Goal: Find specific page/section: Find specific page/section

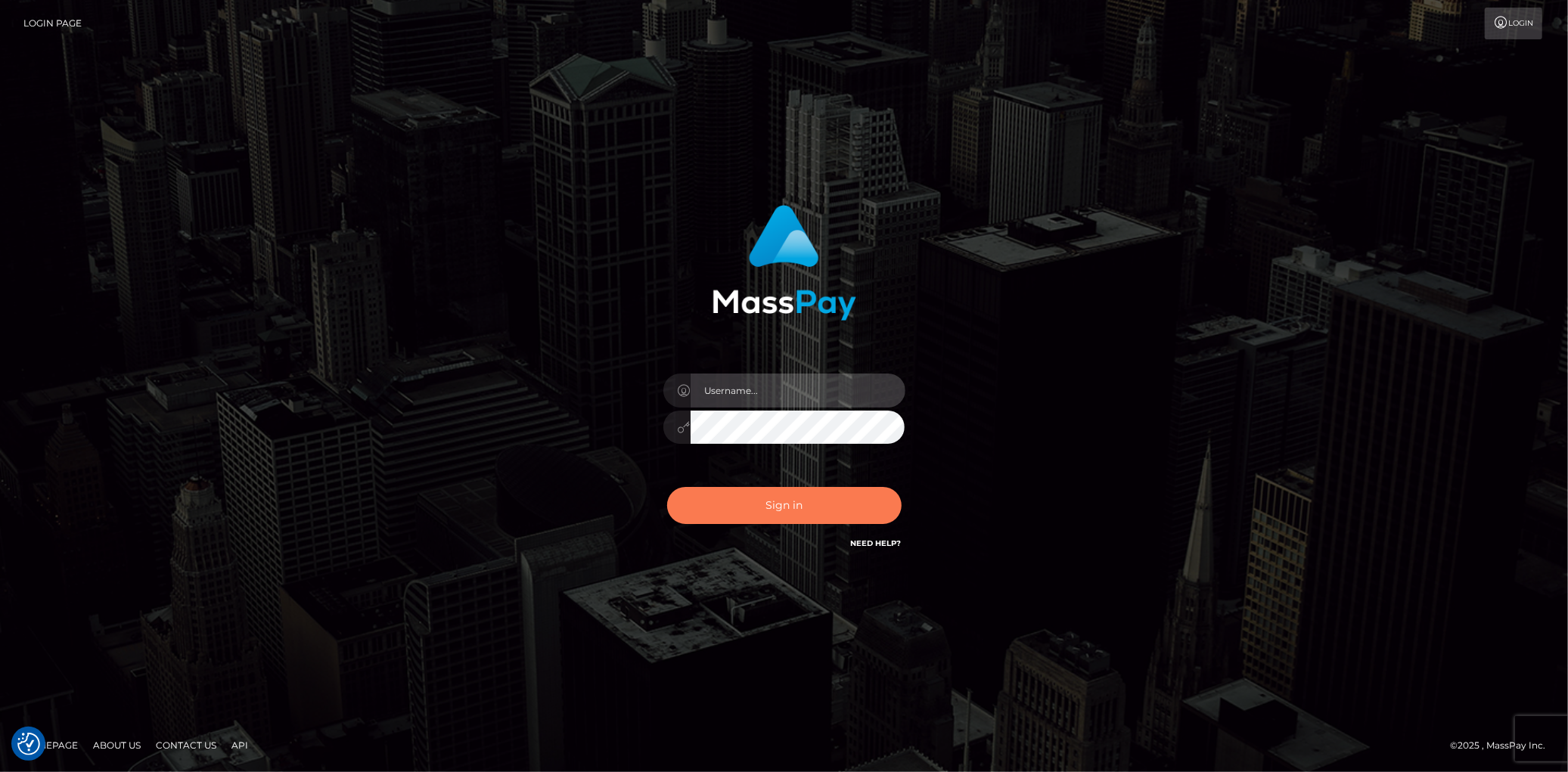
type input "Eduard Gavrilescu"
click at [759, 495] on button "Sign in" at bounding box center [784, 506] width 234 height 37
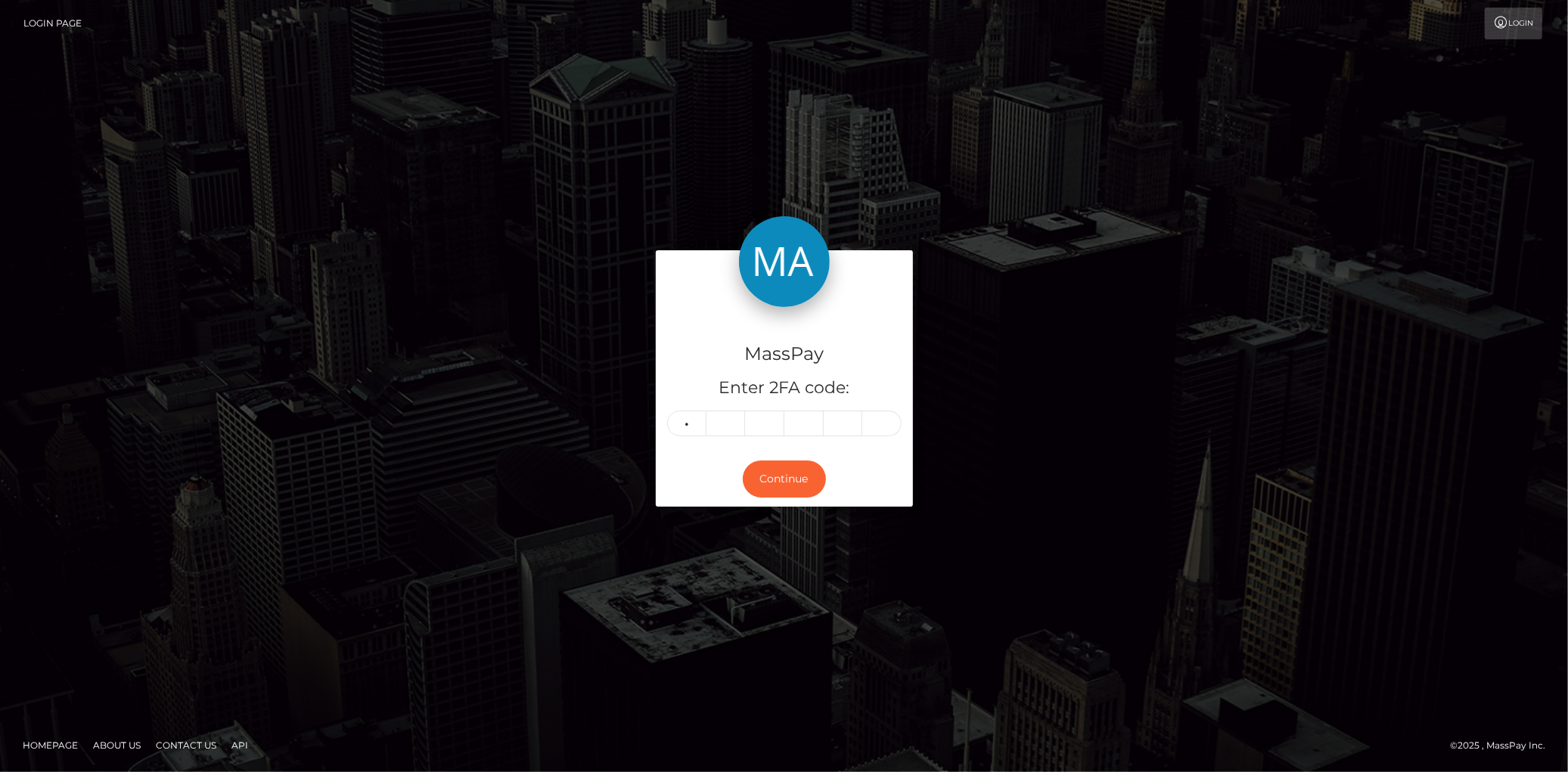
type input "1"
type input "8"
type input "7"
type input "1"
type input "6"
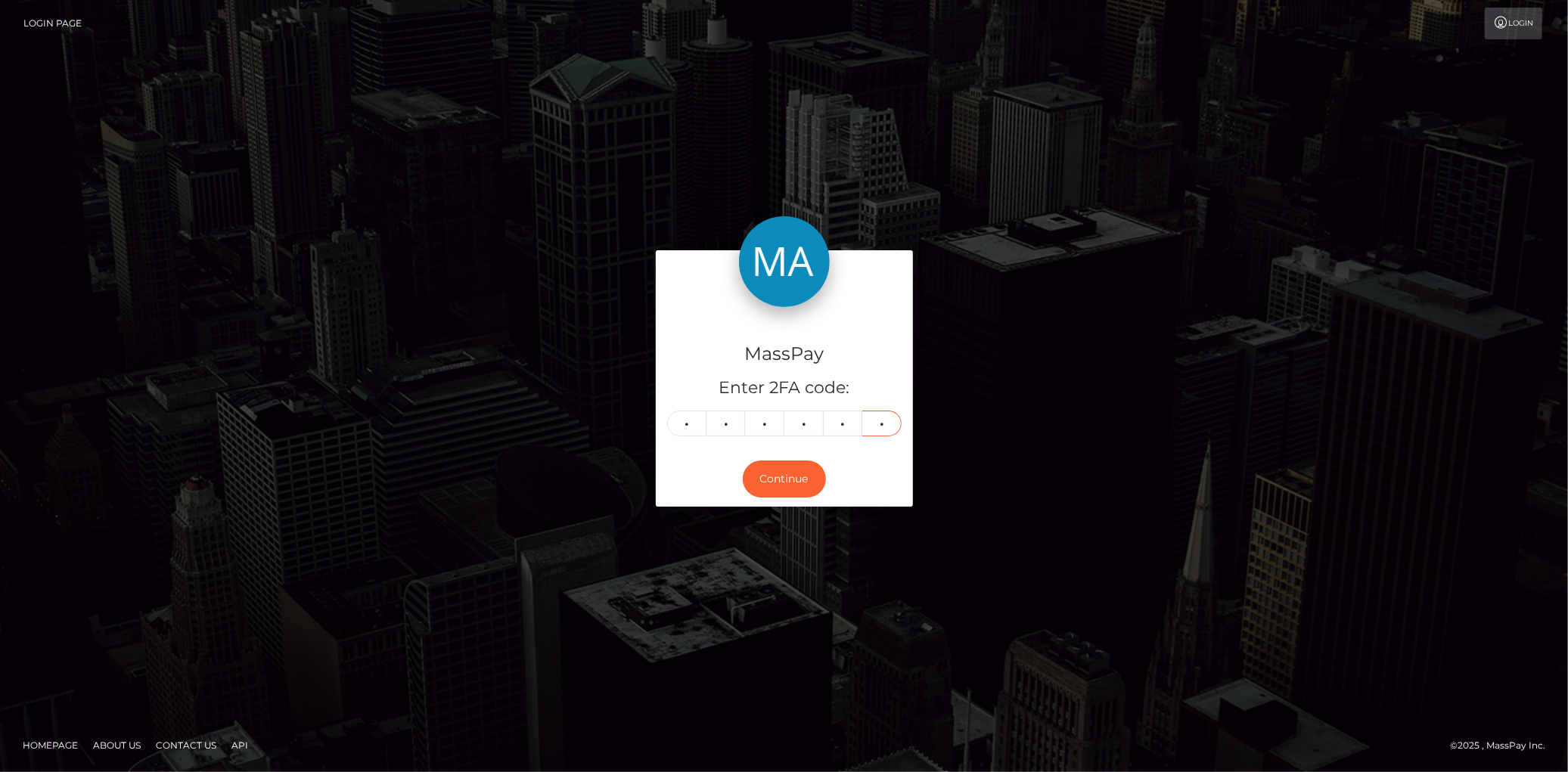
type input "6"
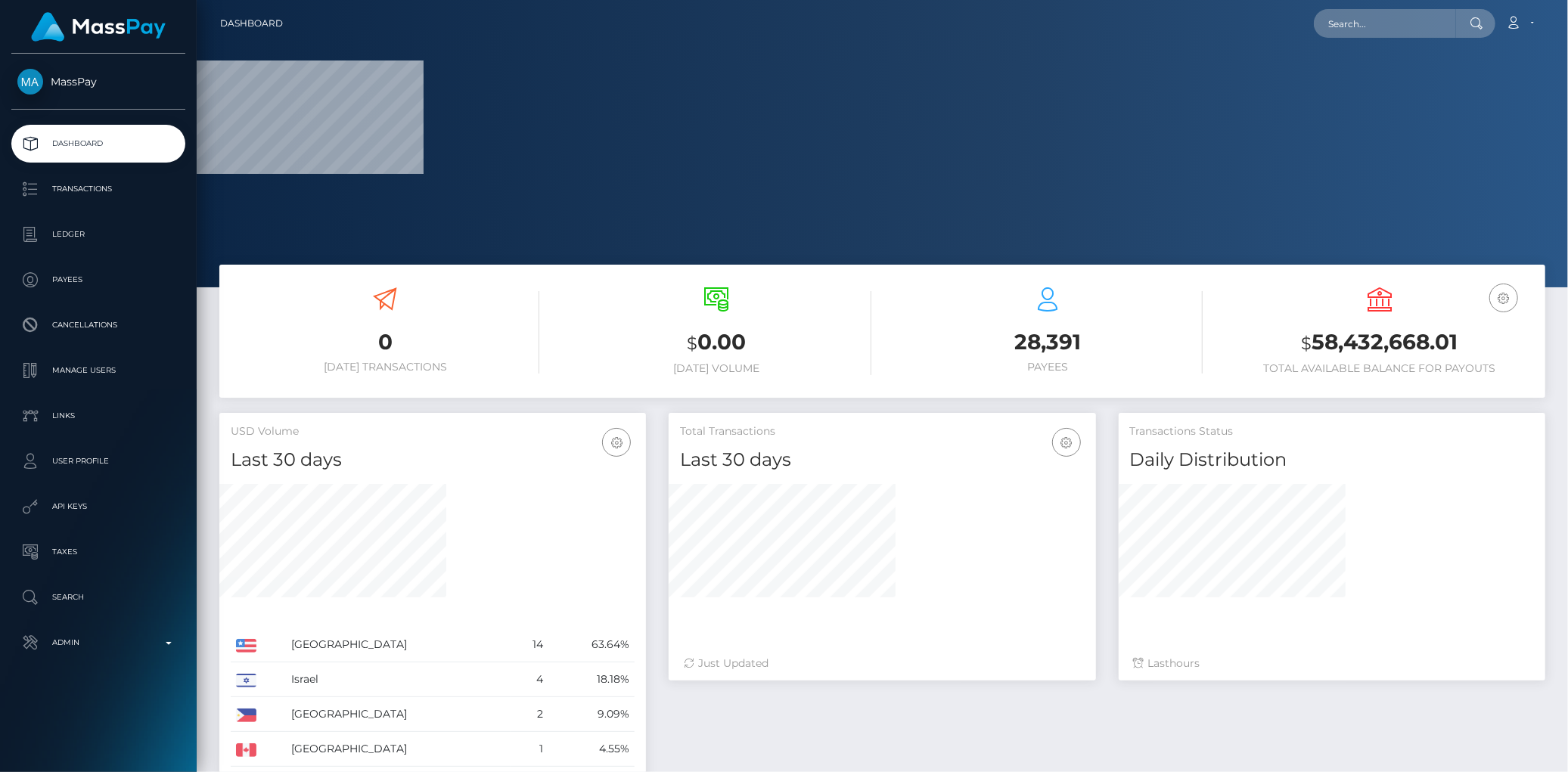
click at [1336, 39] on nav "Dashboard Loading... Loading... Account Edit Profile" at bounding box center [881, 23] width 1371 height 47
click at [1343, 23] on input "text" at bounding box center [1384, 23] width 142 height 29
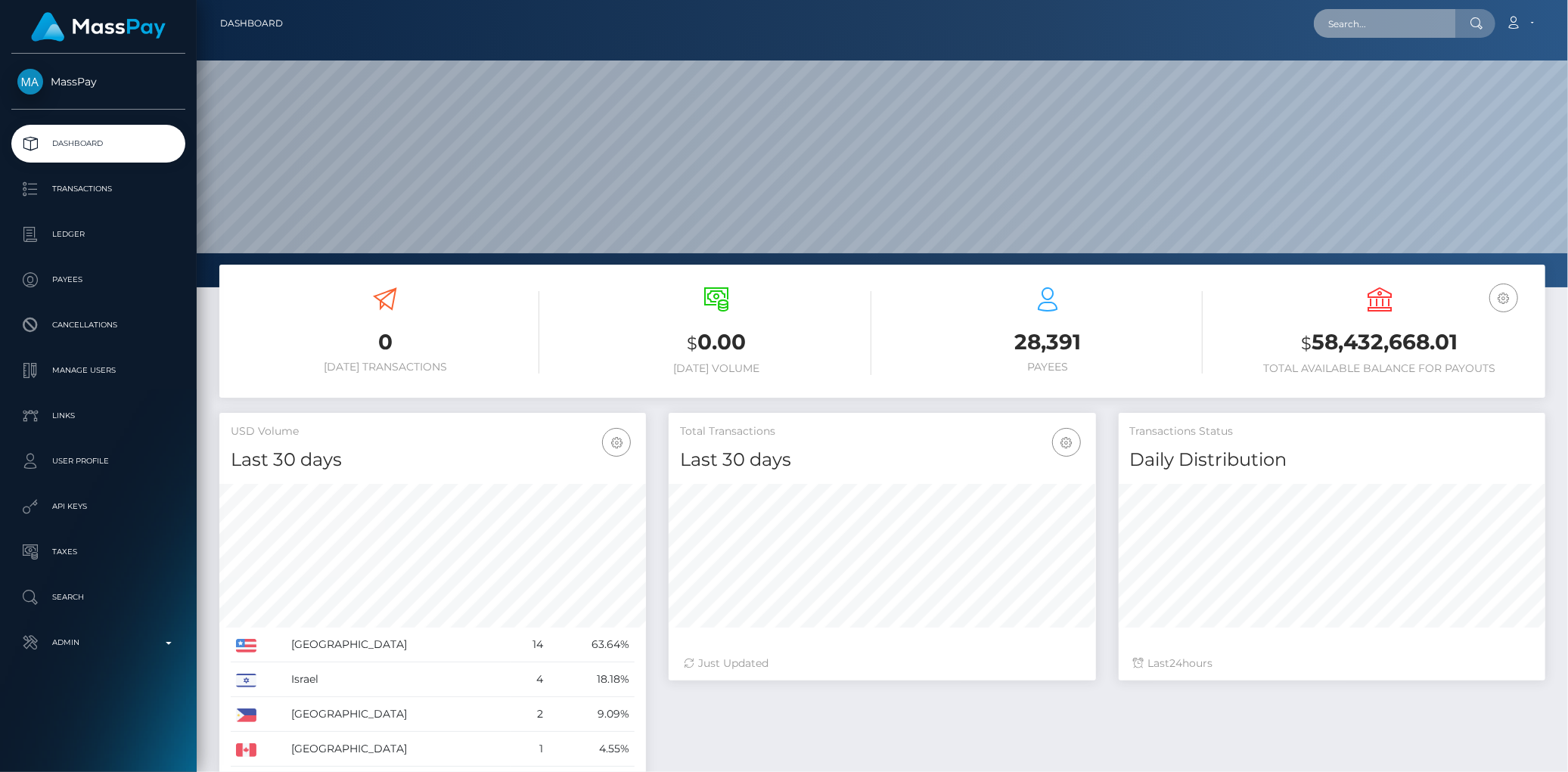
scroll to position [268, 427]
paste input "[EMAIL_ADDRESS][DOMAIN_NAME]"
type input "[EMAIL_ADDRESS][DOMAIN_NAME]"
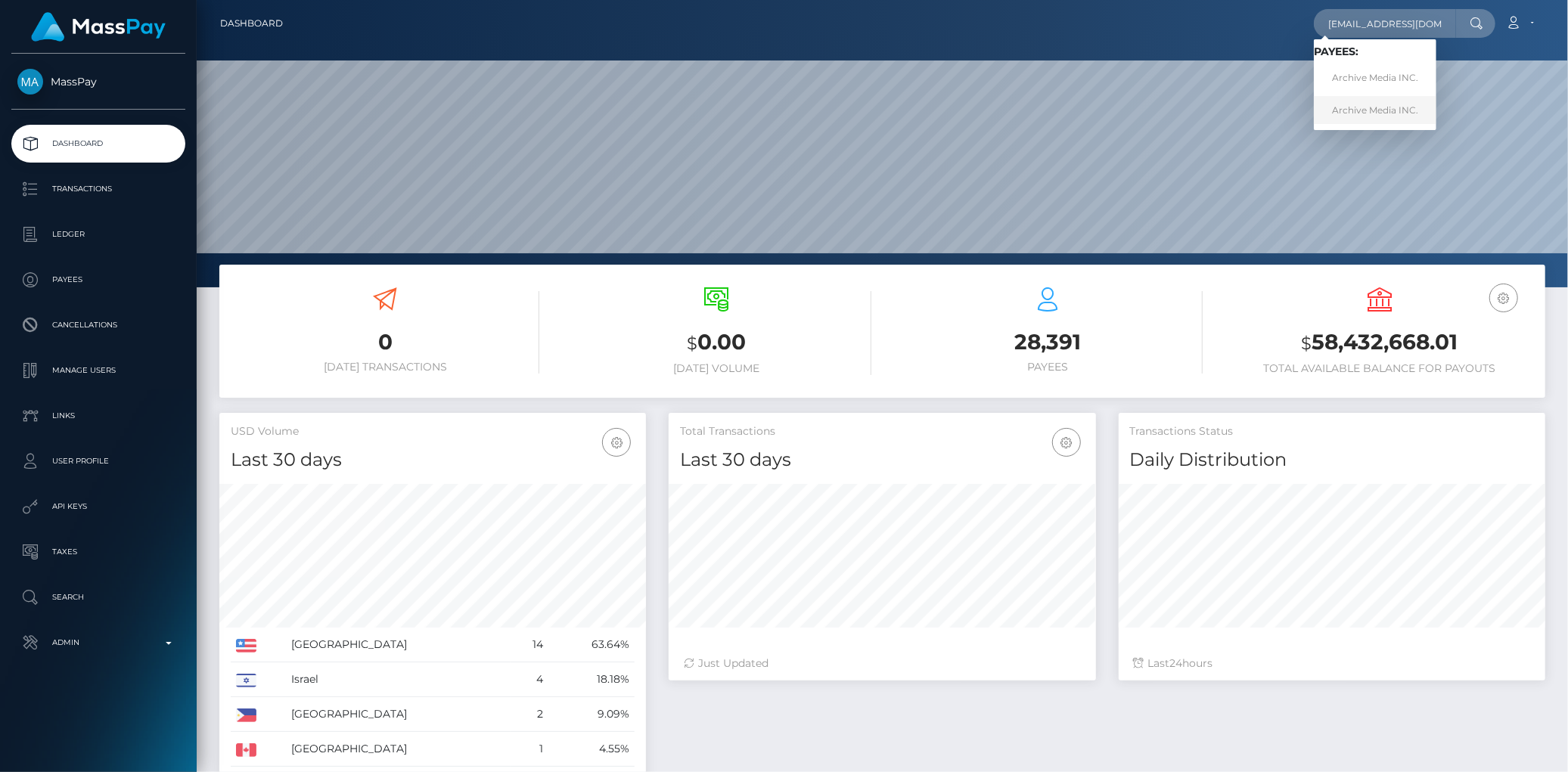
click at [1357, 108] on link "Archive Media INC." at bounding box center [1375, 109] width 122 height 28
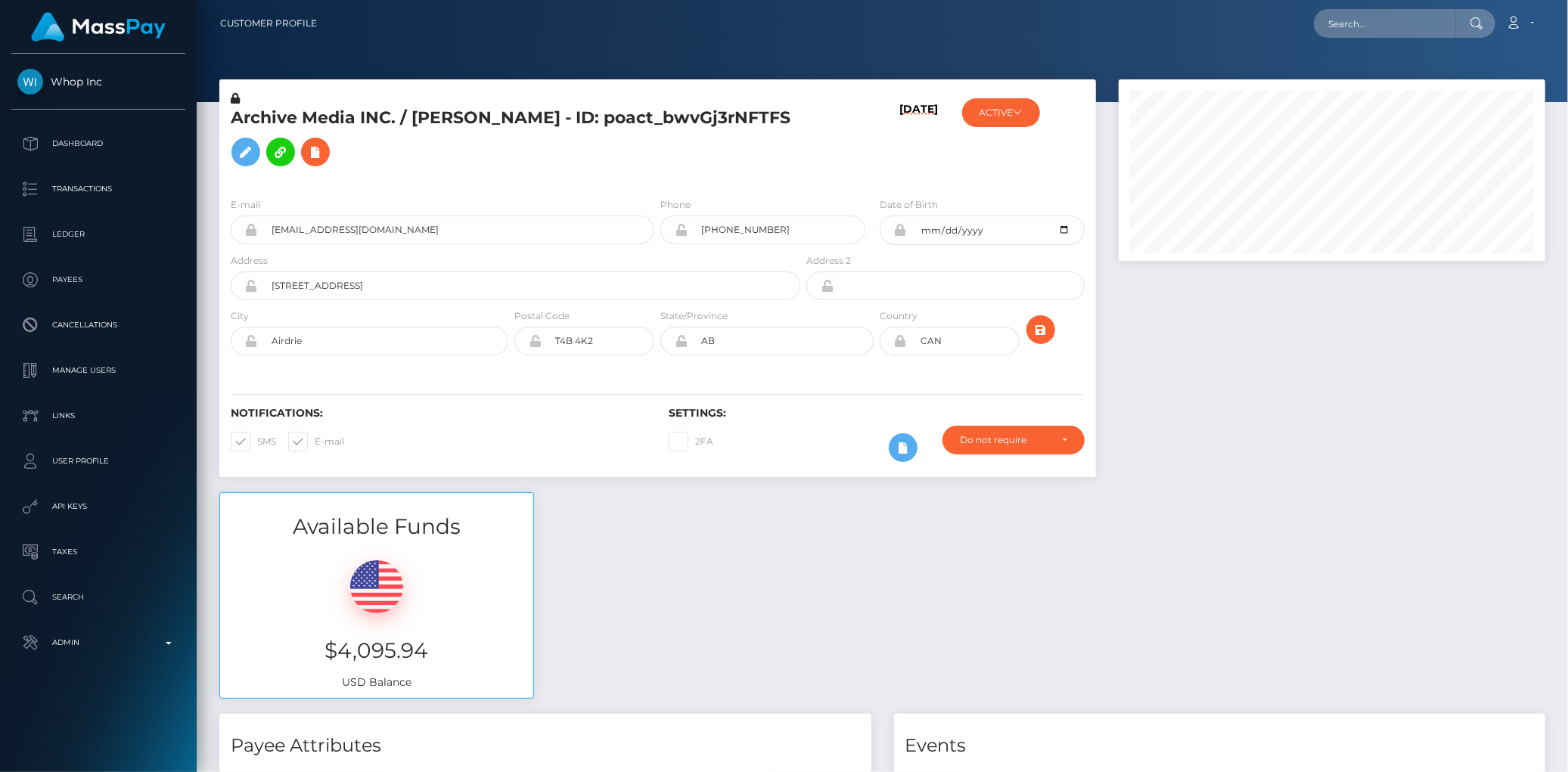
scroll to position [181, 427]
click at [1336, 31] on input "text" at bounding box center [1384, 23] width 142 height 29
paste input "[EMAIL_ADDRESS][DOMAIN_NAME]"
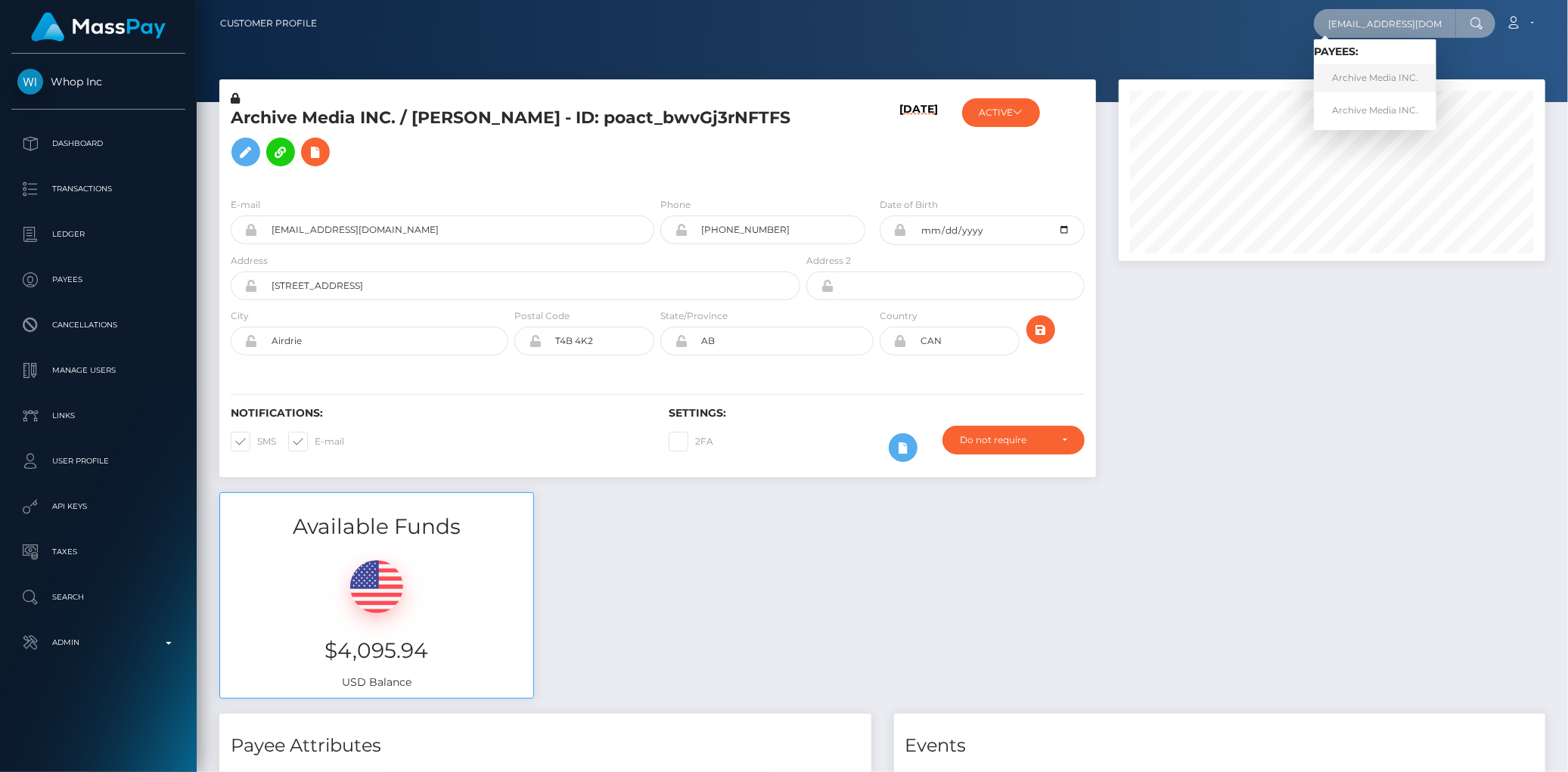
type input "[EMAIL_ADDRESS][DOMAIN_NAME]"
click at [1369, 72] on link "Archive Media INC." at bounding box center [1375, 78] width 122 height 28
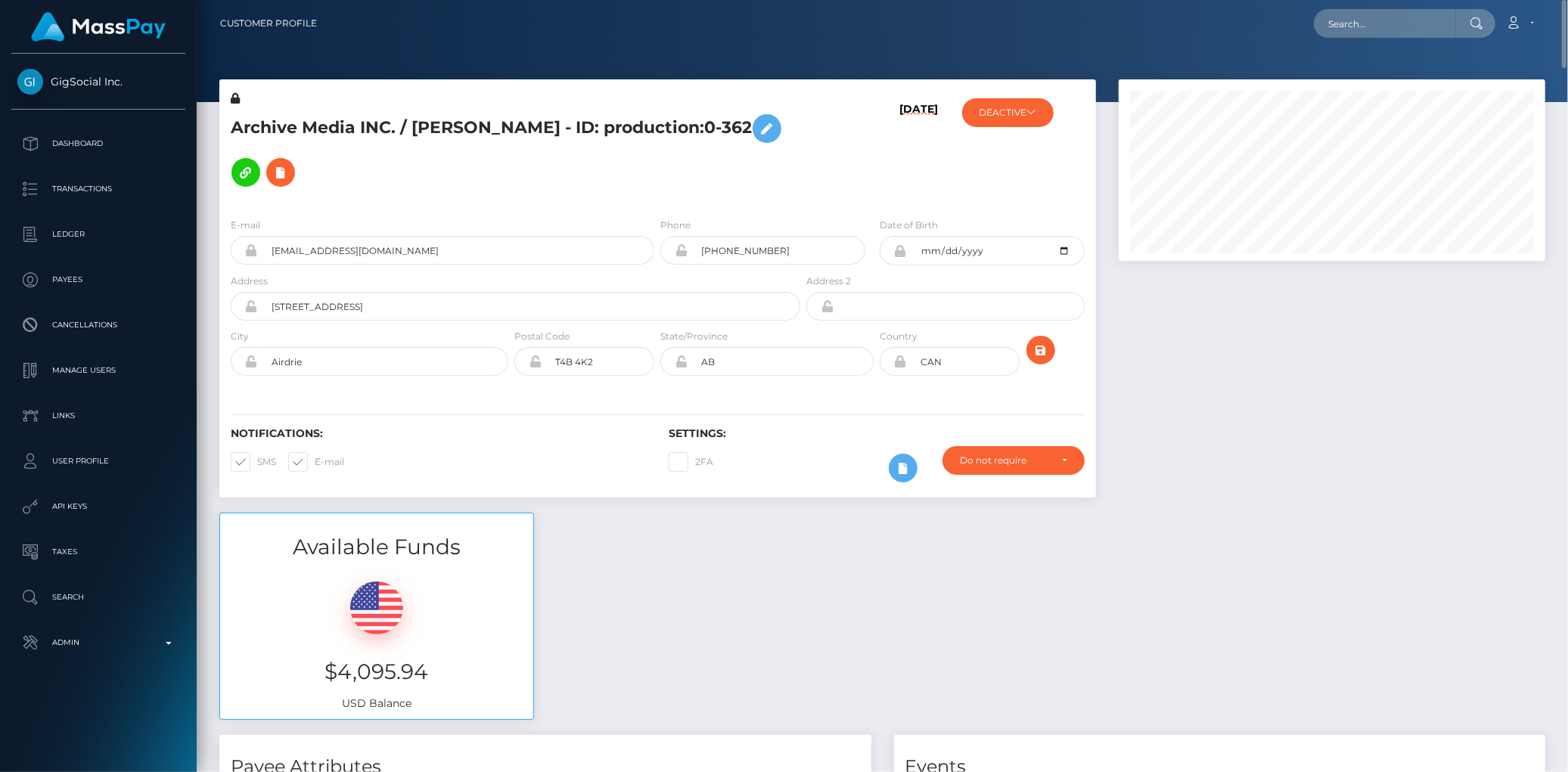
click at [380, 106] on h5 "Archive Media INC. / Mikayla Marie BEAUREGARD - ID: production:0-362" at bounding box center [511, 150] width 561 height 88
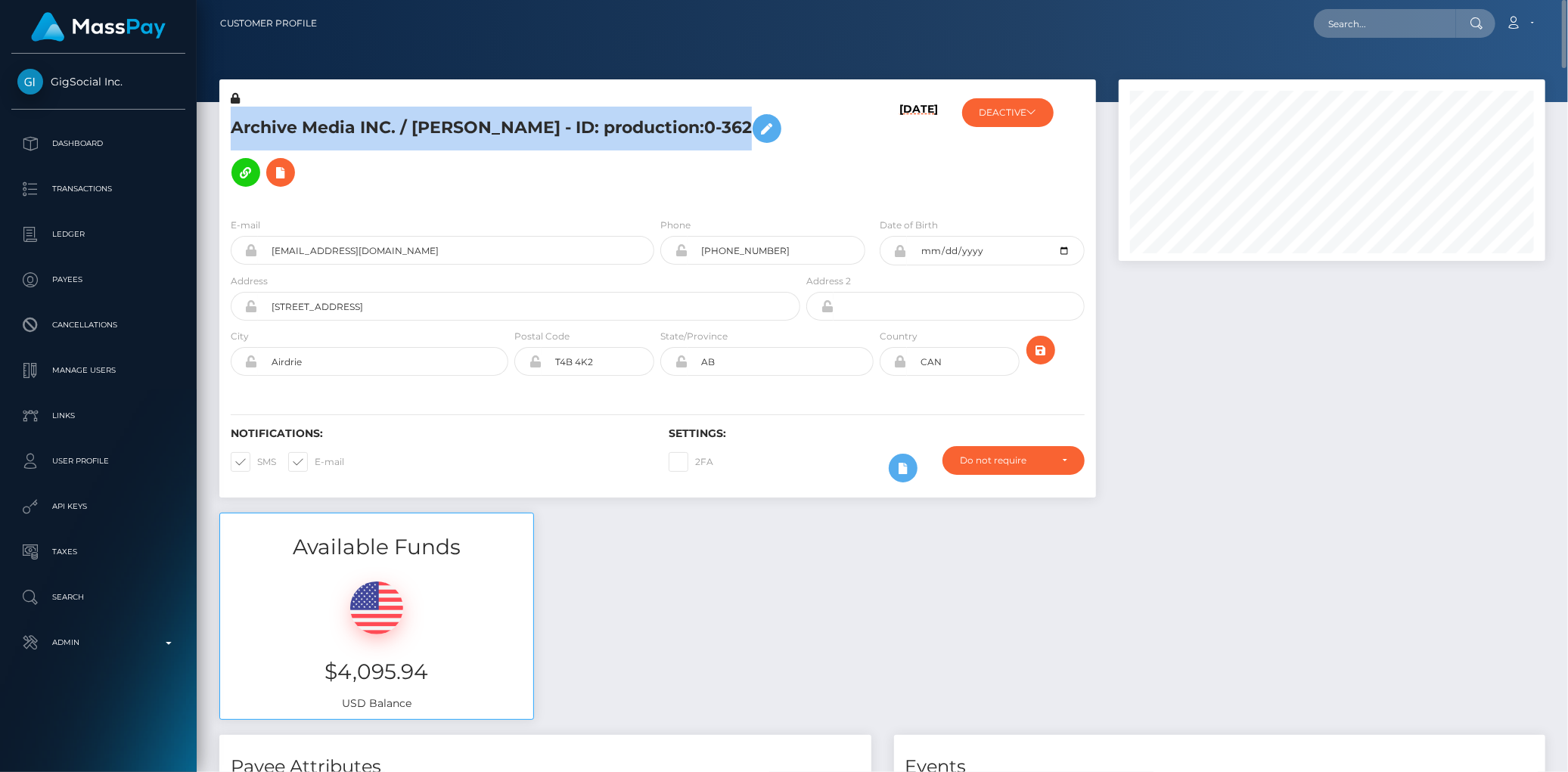
click at [380, 106] on h5 "Archive Media INC. / Mikayla Marie BEAUREGARD - ID: production:0-362" at bounding box center [511, 150] width 561 height 88
copy h5 "Archive Media INC. / Mikayla Marie BEAUREGARD - ID: production:0-362"
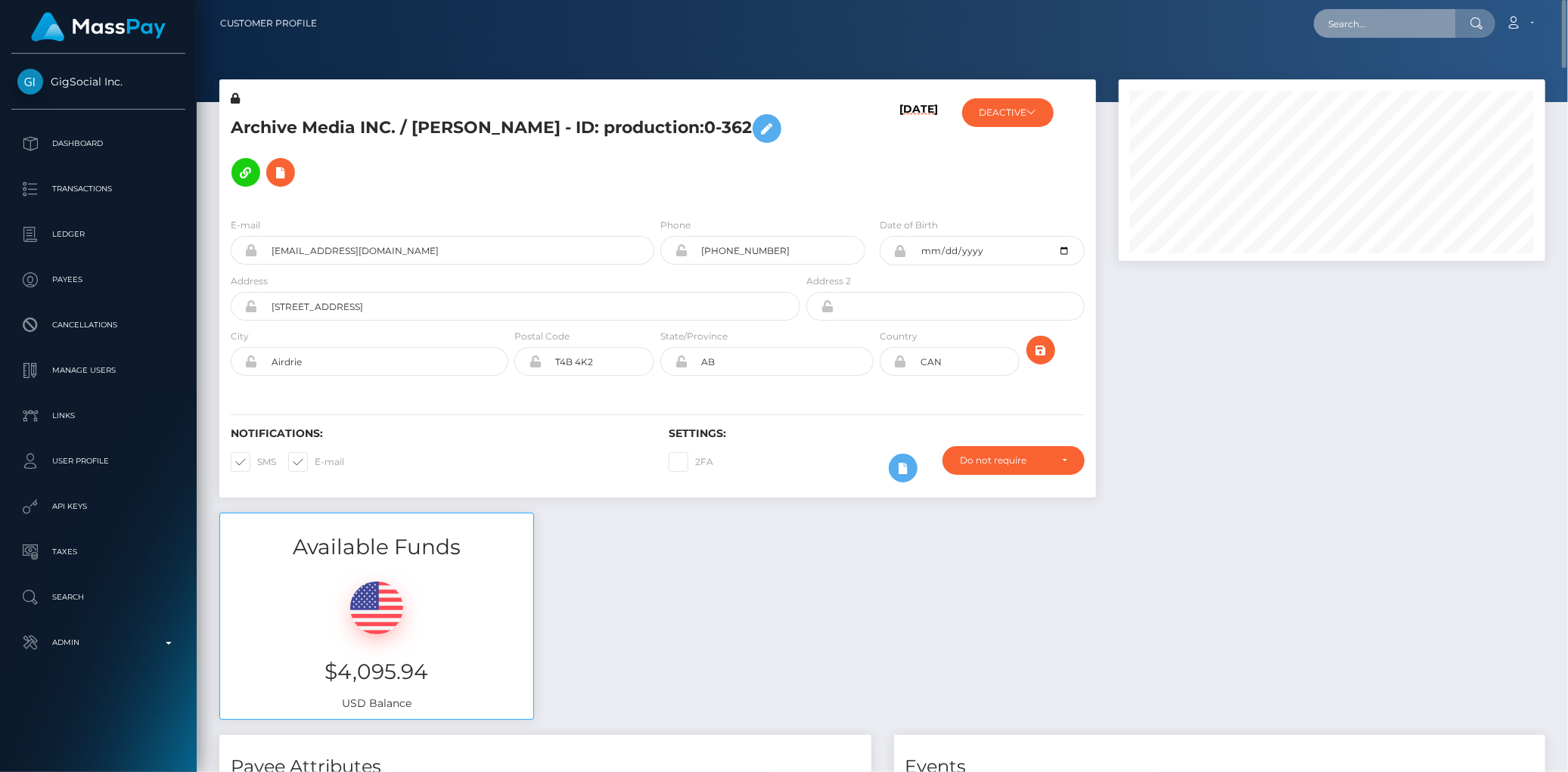
click at [1377, 31] on input "text" at bounding box center [1384, 23] width 142 height 29
paste input "munyinliu@gmail.com"
type input "munyinliu@gmail.com"
click at [1367, 73] on link "Mun Yin Liu" at bounding box center [1374, 78] width 121 height 28
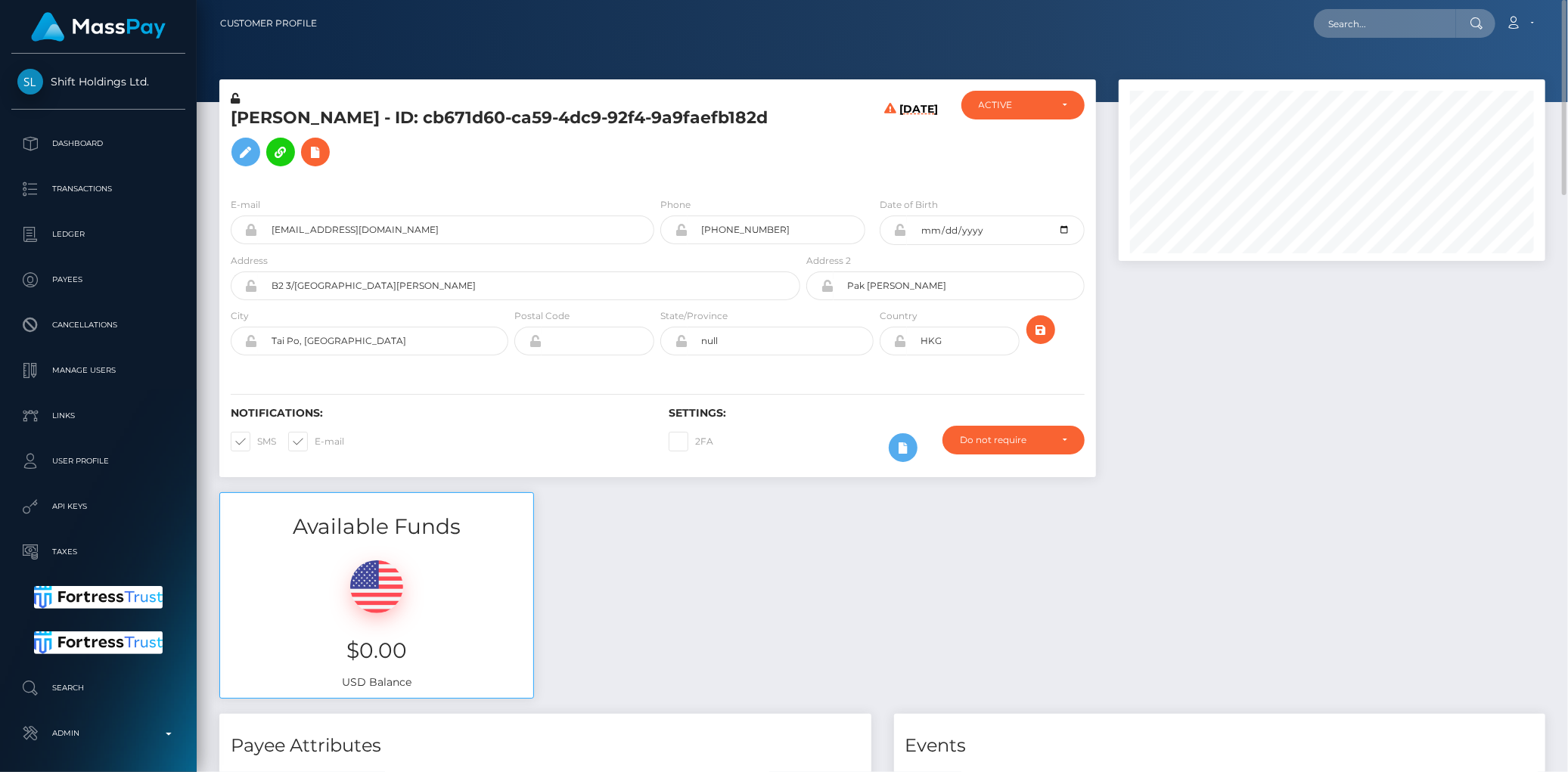
click at [455, 132] on h5 "Mun Yin Liu - ID: cb671d60-ca59-4dc9-92f4-9a9faefb182d" at bounding box center [511, 140] width 561 height 68
click at [307, 162] on icon at bounding box center [316, 152] width 19 height 19
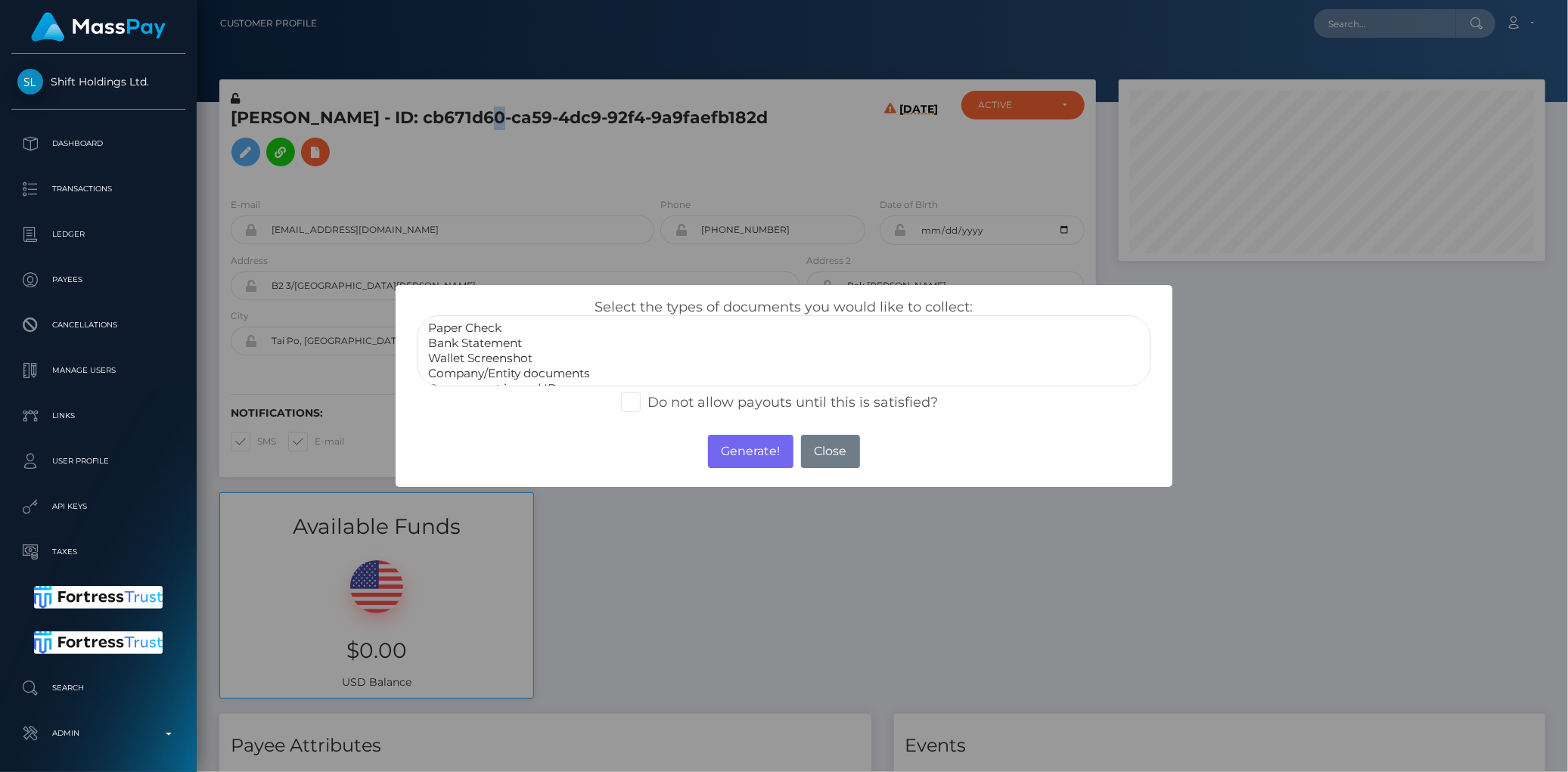
scroll to position [28, 0]
select select "Government issued ID"
click at [479, 360] on option "Government issued ID" at bounding box center [783, 361] width 714 height 15
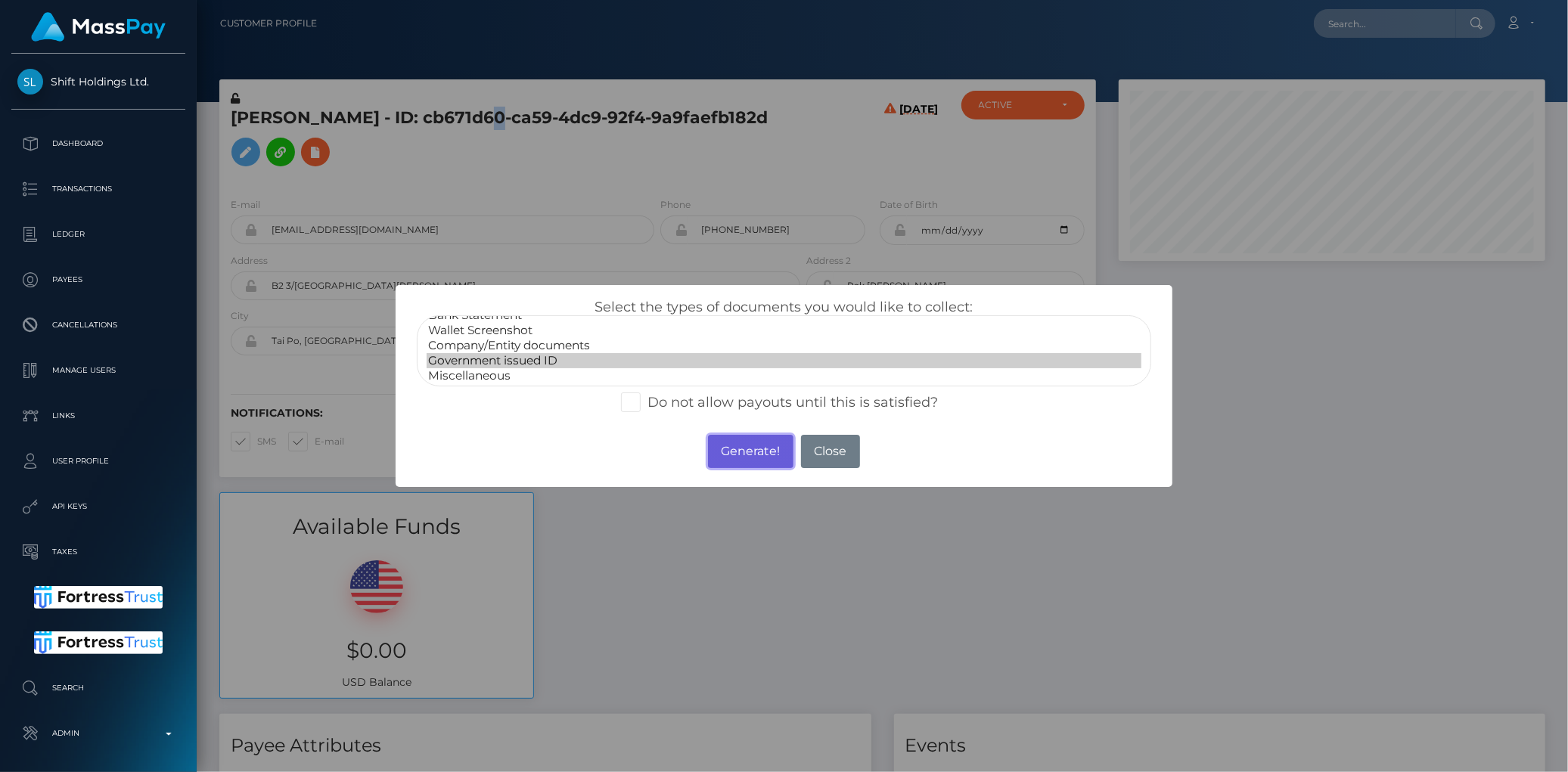
click at [737, 444] on button "Generate!" at bounding box center [750, 451] width 85 height 33
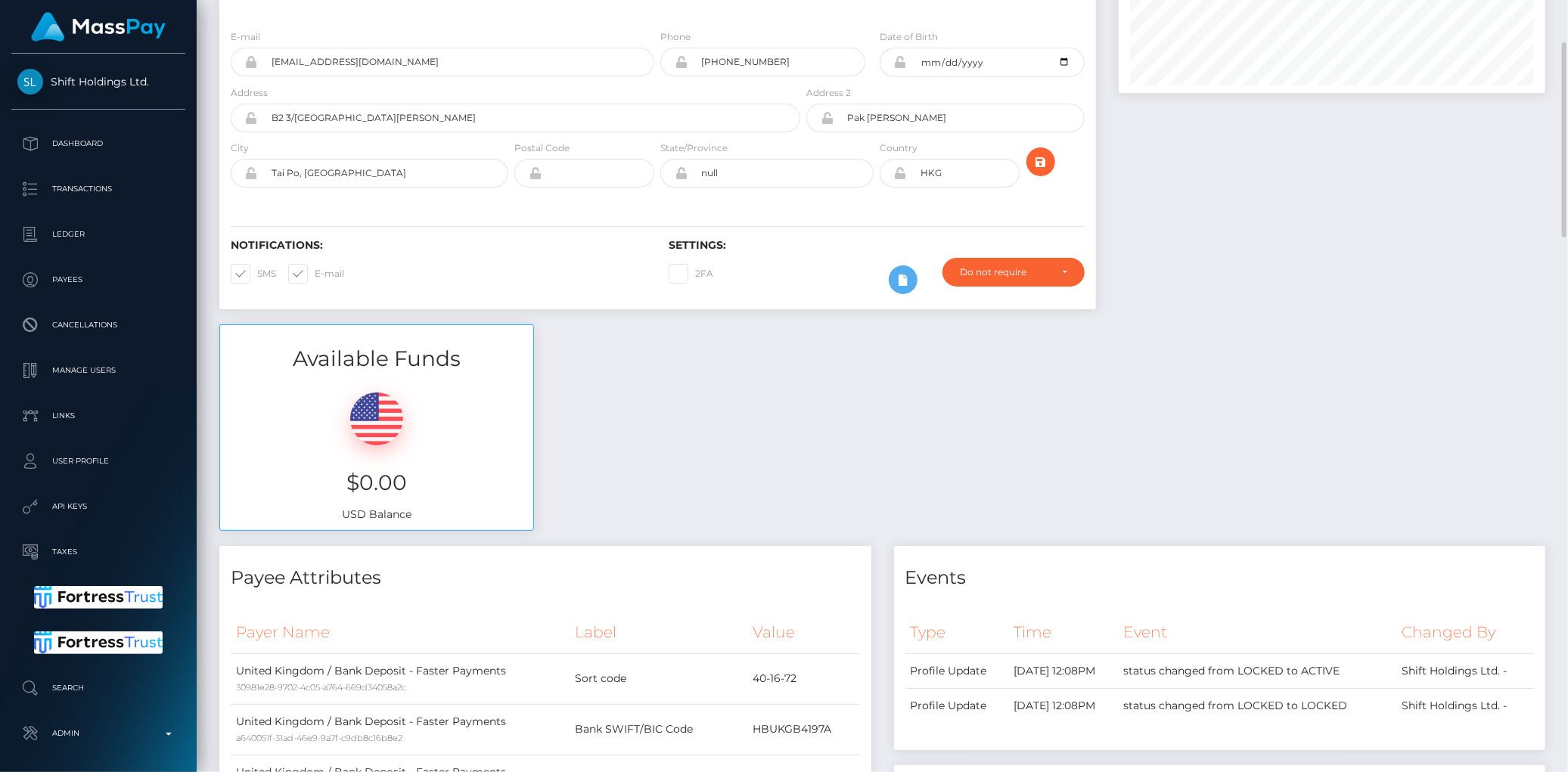
scroll to position [0, 0]
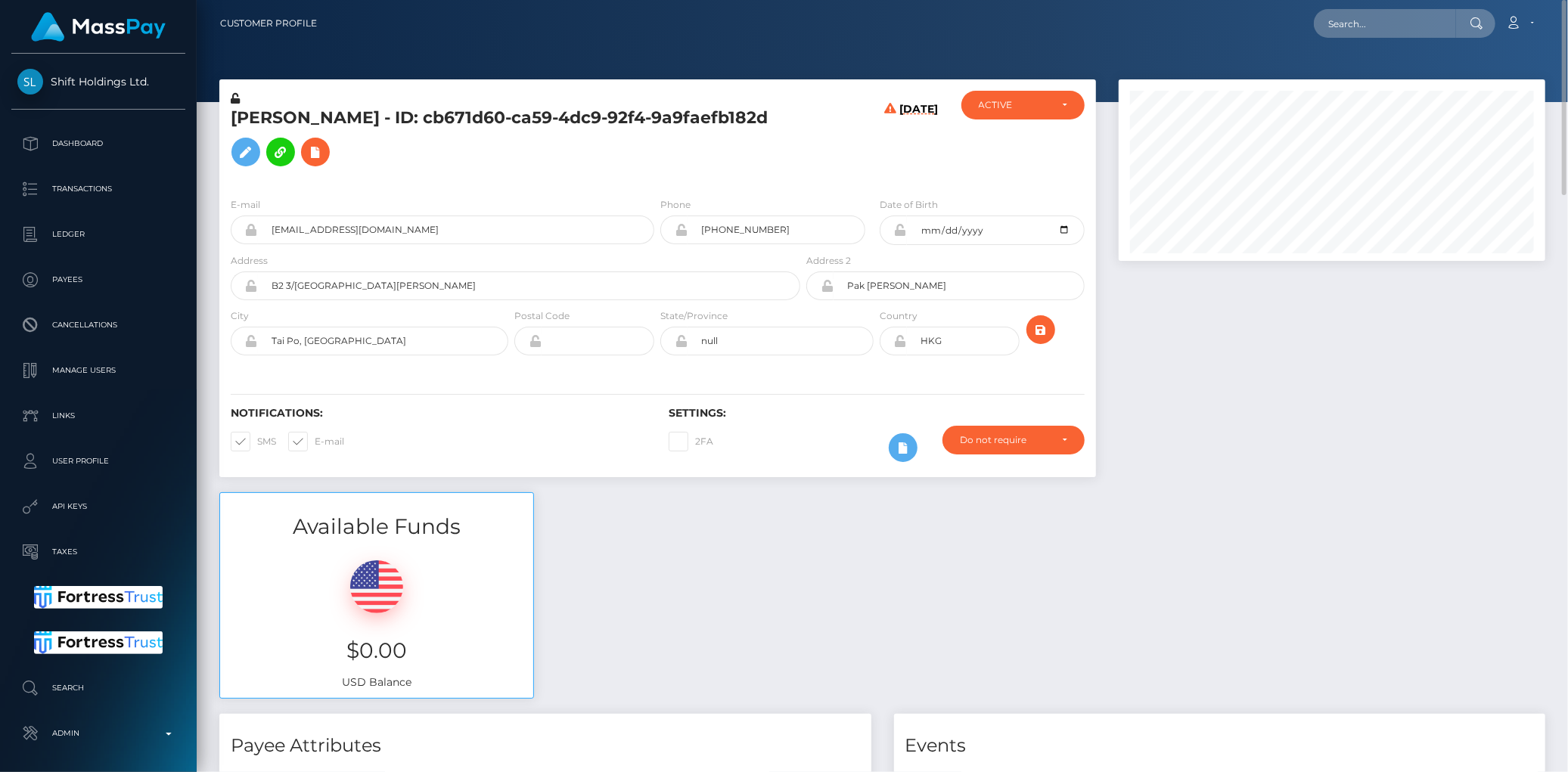
click at [1306, 23] on div "Loading... Loading... Account Edit Profile Logout" at bounding box center [937, 23] width 1215 height 31
click at [1342, 23] on input "text" at bounding box center [1384, 23] width 142 height 29
paste input "oste7jzp4z8e"
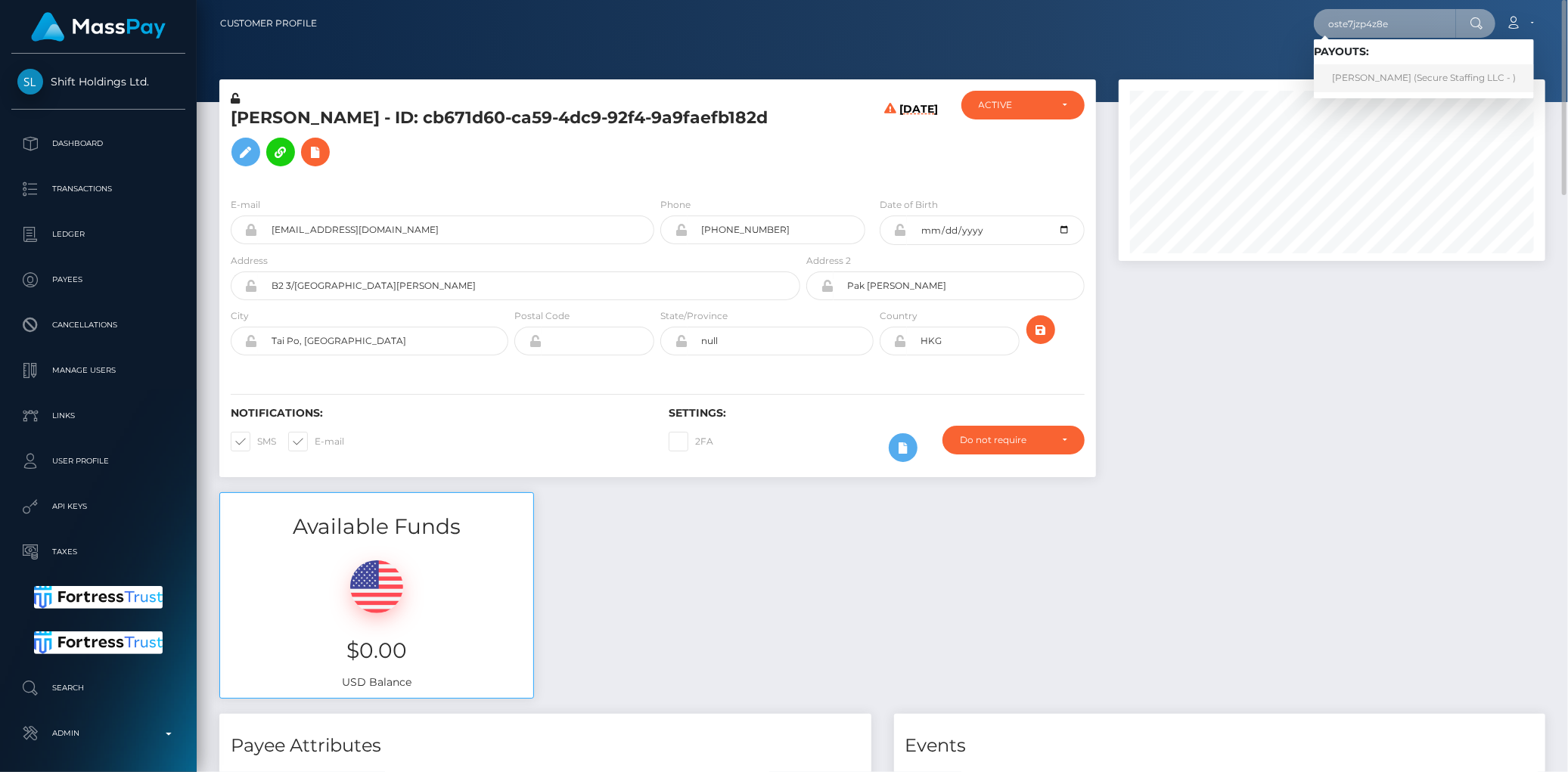
type input "oste7jzp4z8e"
click at [1357, 74] on link "Lisper kimani (Secure Staffing LLC - )" at bounding box center [1423, 78] width 220 height 28
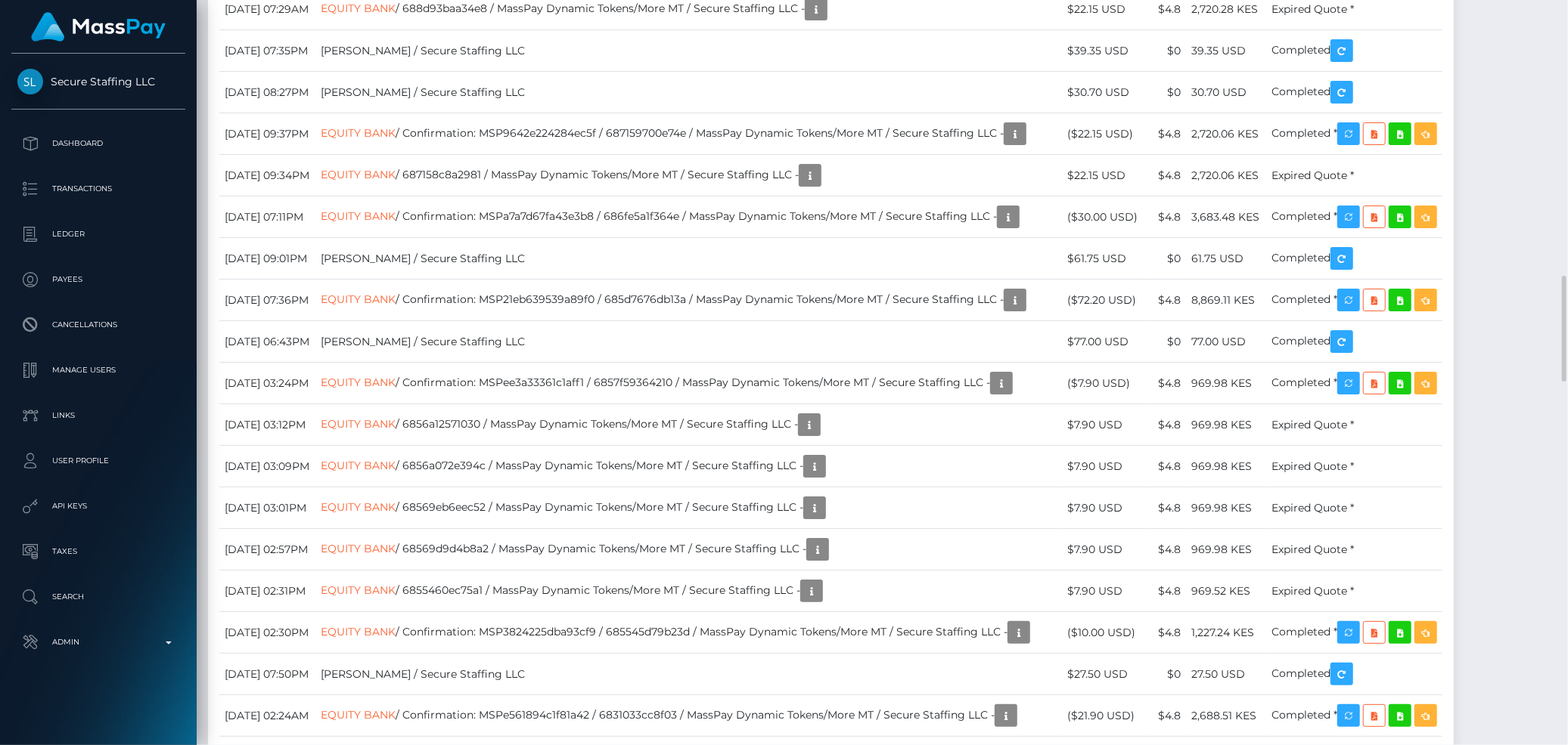
scroll to position [2183, 0]
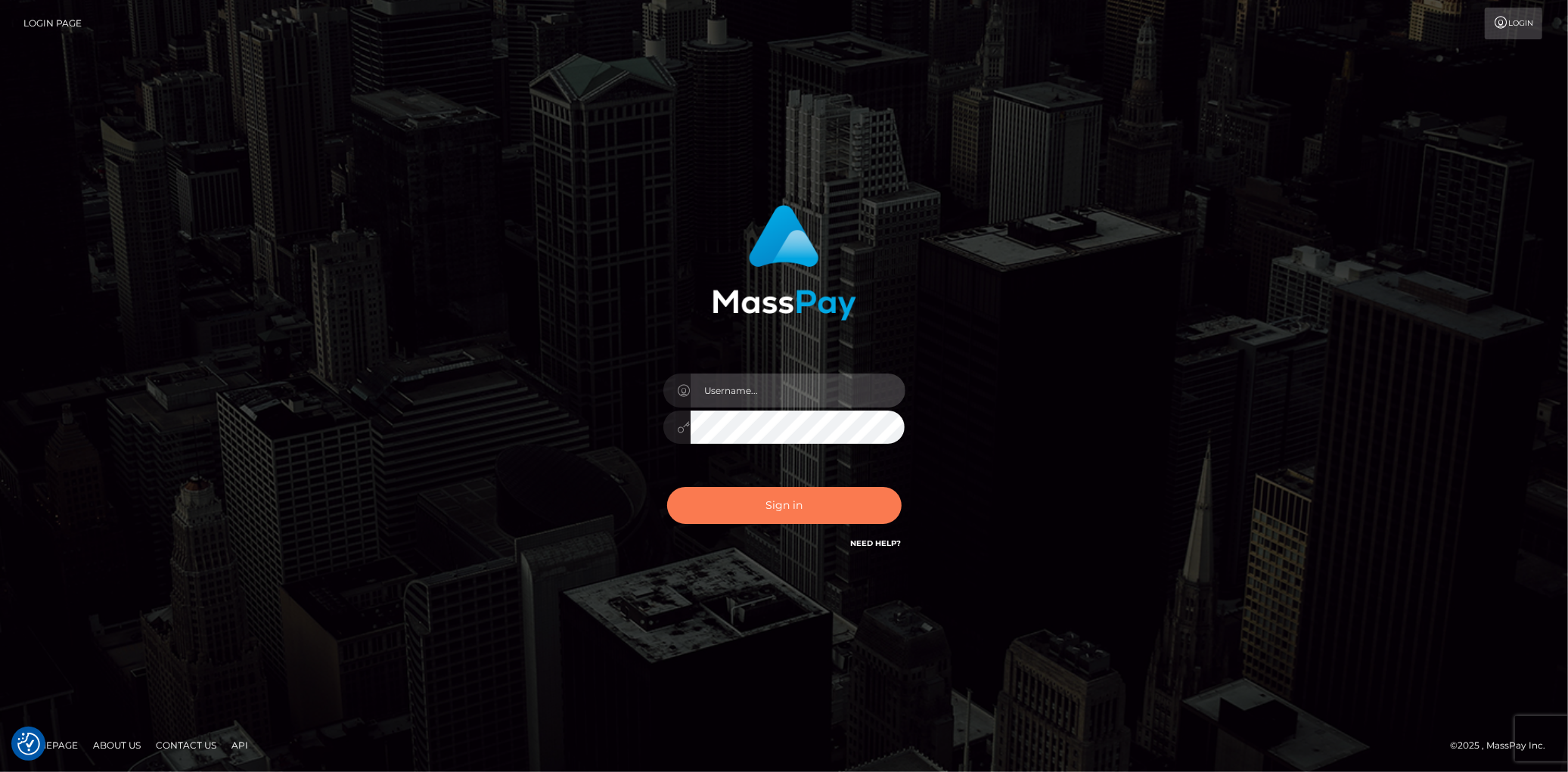
type input "Eduard Gavrilescu"
click at [803, 505] on button "Sign in" at bounding box center [784, 506] width 234 height 37
type input "Eduard Gavrilescu"
click at [803, 505] on button "Sign in" at bounding box center [784, 506] width 234 height 37
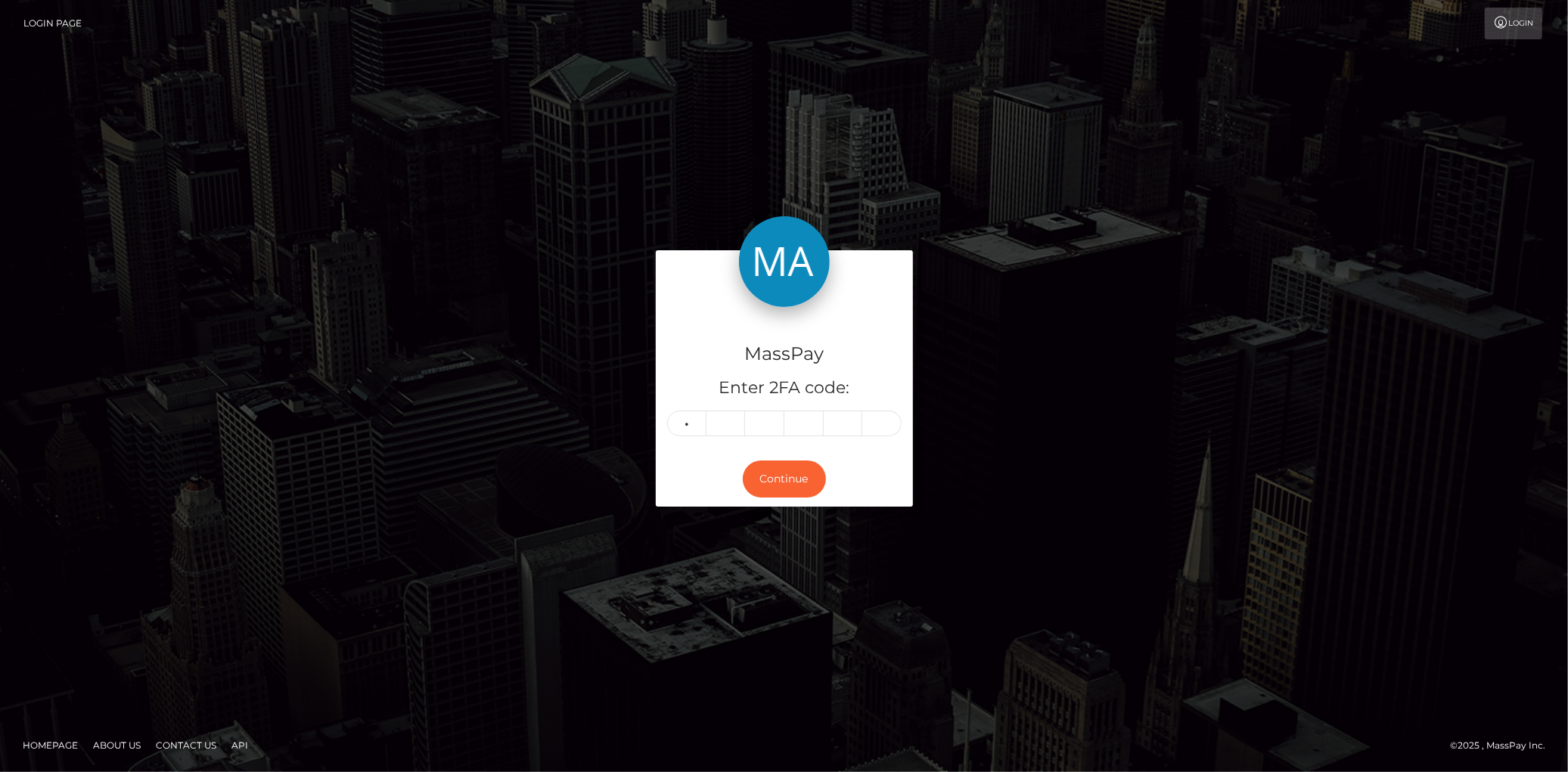
type input "1"
type input "8"
type input "3"
type input "1"
type input "8"
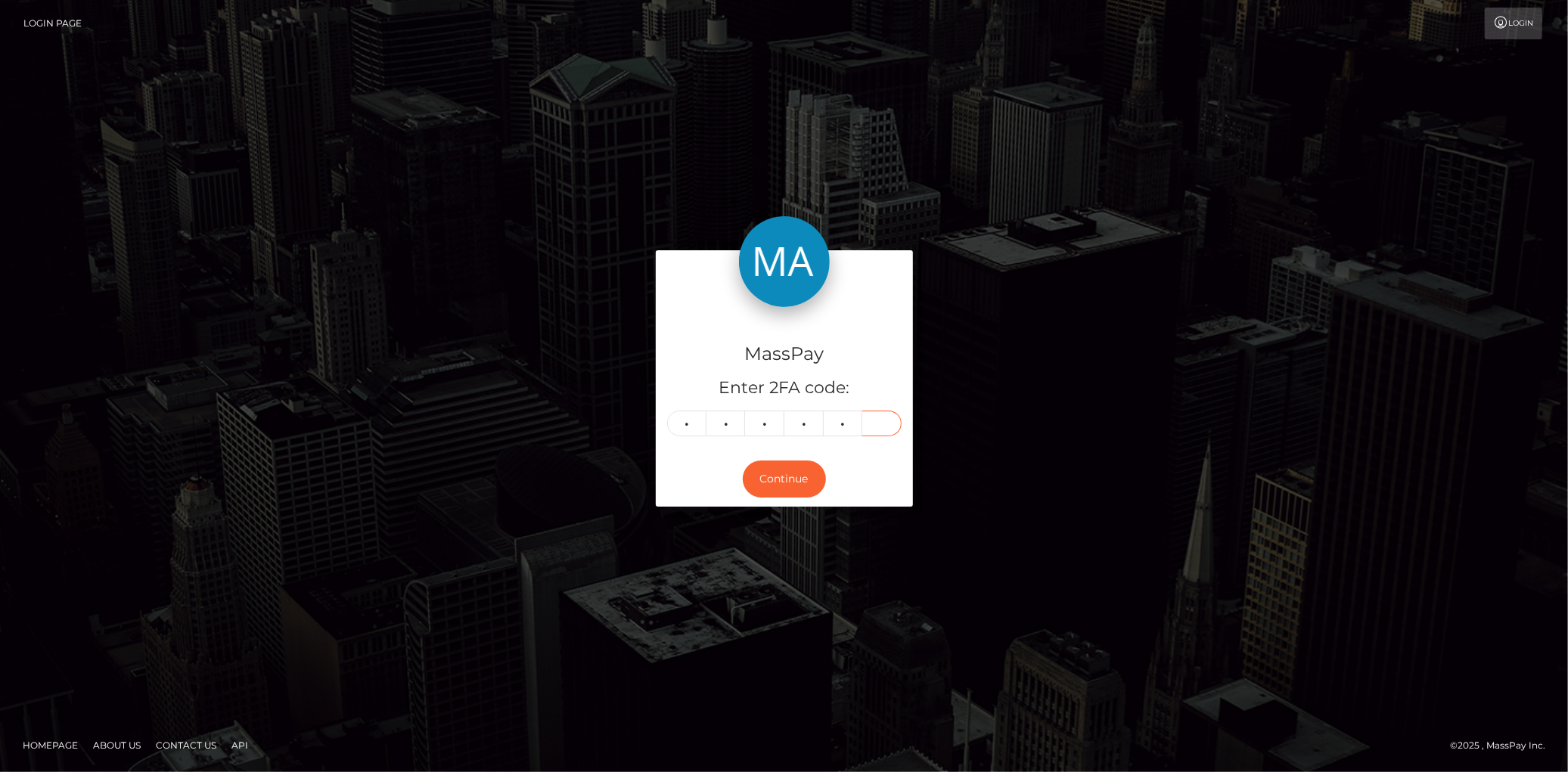
type input "9"
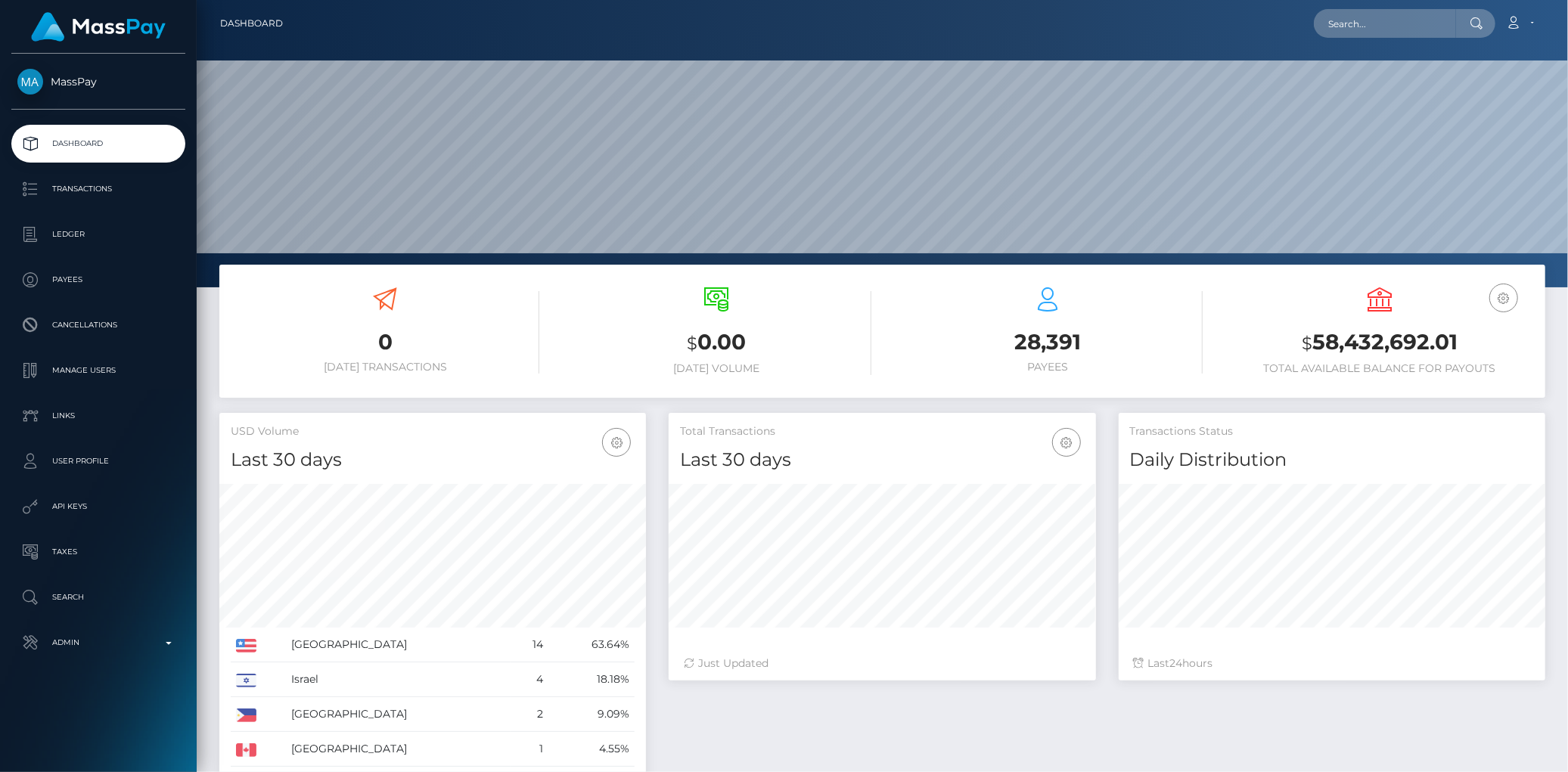
scroll to position [268, 427]
click at [1350, 34] on input "text" at bounding box center [1384, 23] width 142 height 29
paste input "2e806d97-8f5f-11f0-bd85-0694aced620b"
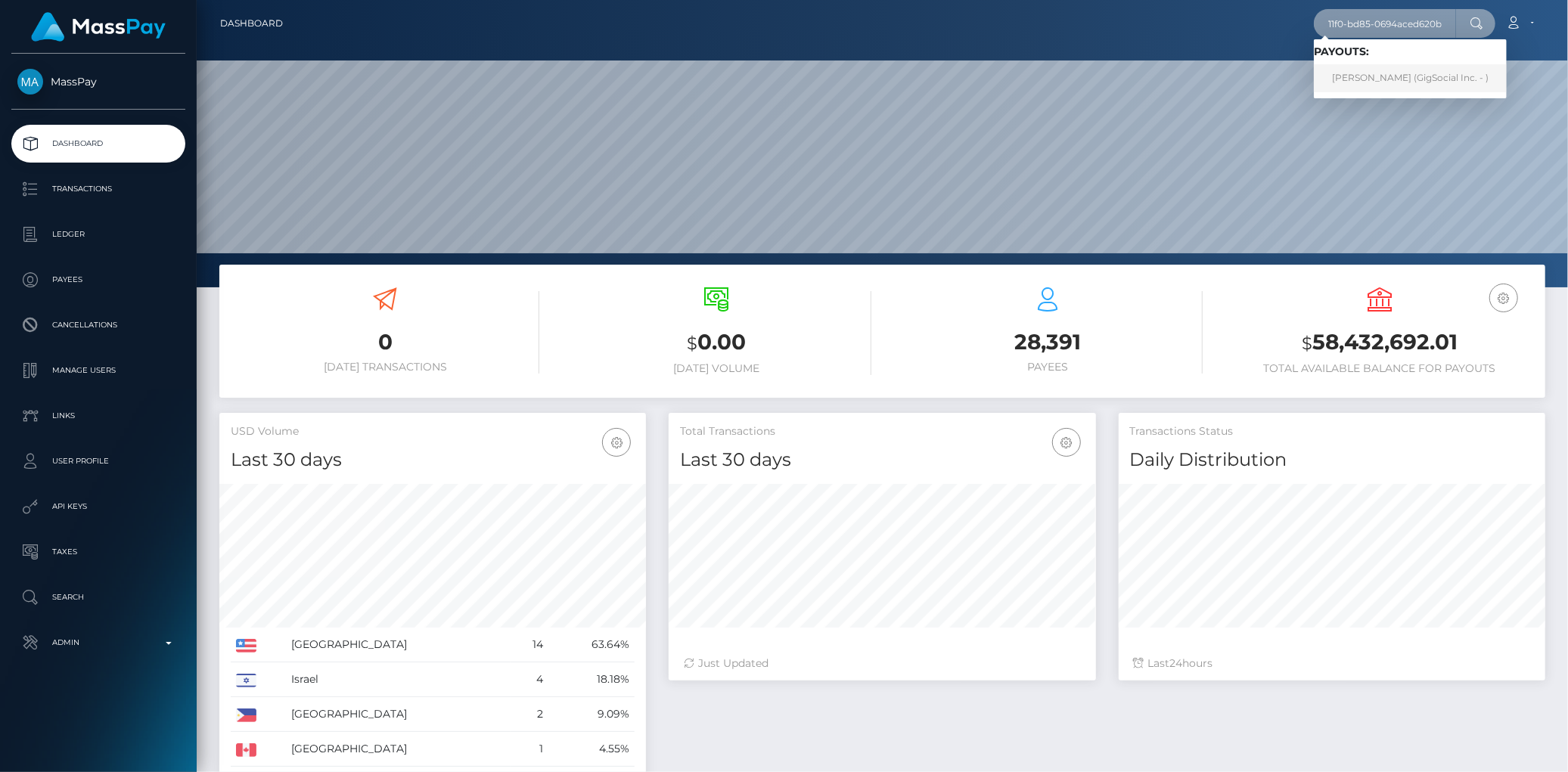
type input "2e806d97-8f5f-11f0-bd85-0694aced620b"
click at [1347, 69] on link "Jordi Puntes (GigSocial Inc. - )" at bounding box center [1410, 78] width 193 height 28
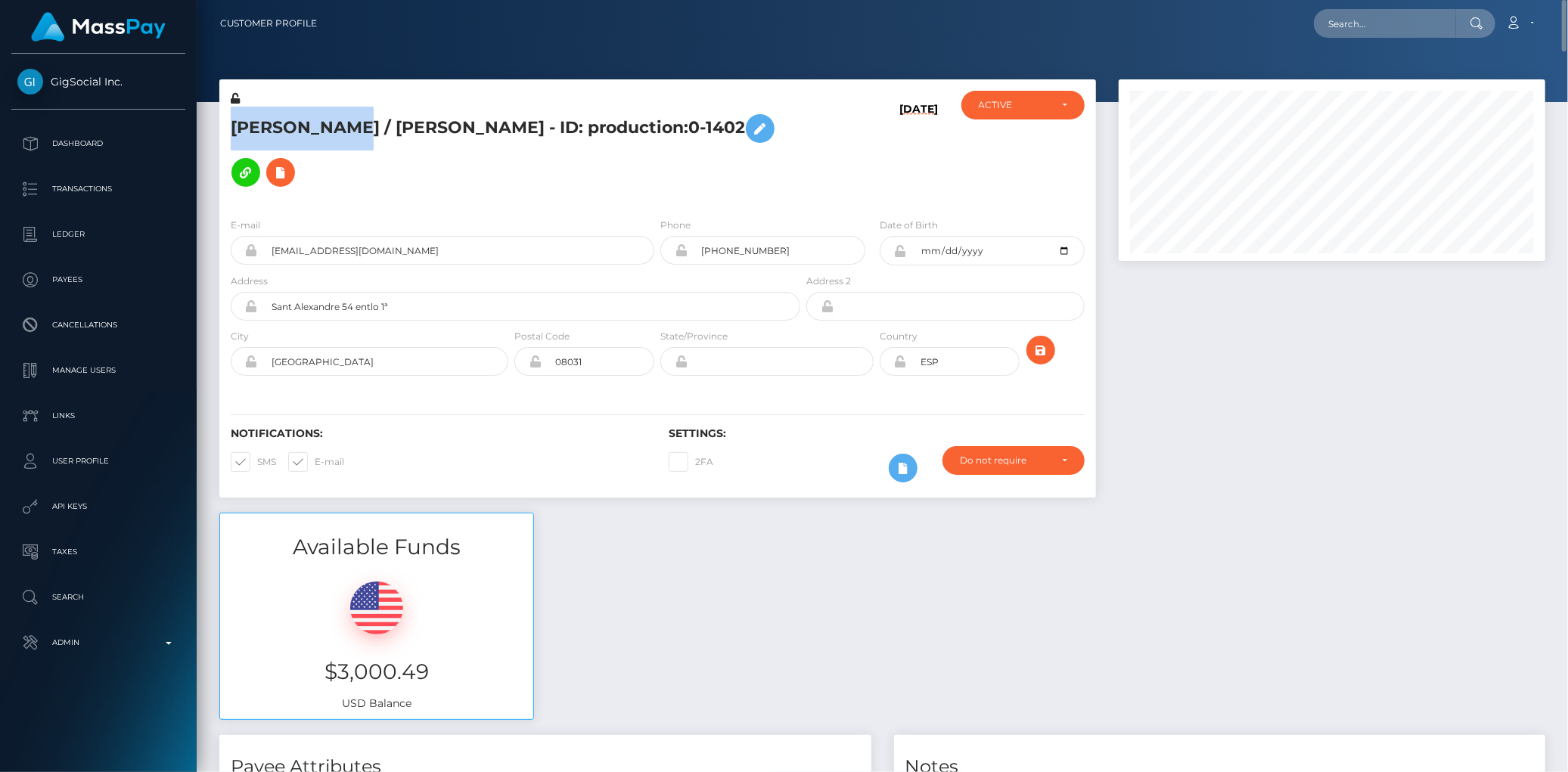
drag, startPoint x: 233, startPoint y: 130, endPoint x: 341, endPoint y: 130, distance: 108.0
click at [341, 130] on h5 "Jordi Puntes / Jordi Puntes - ID: production:0-1402" at bounding box center [511, 150] width 561 height 88
copy h5 "Jordi Puntes"
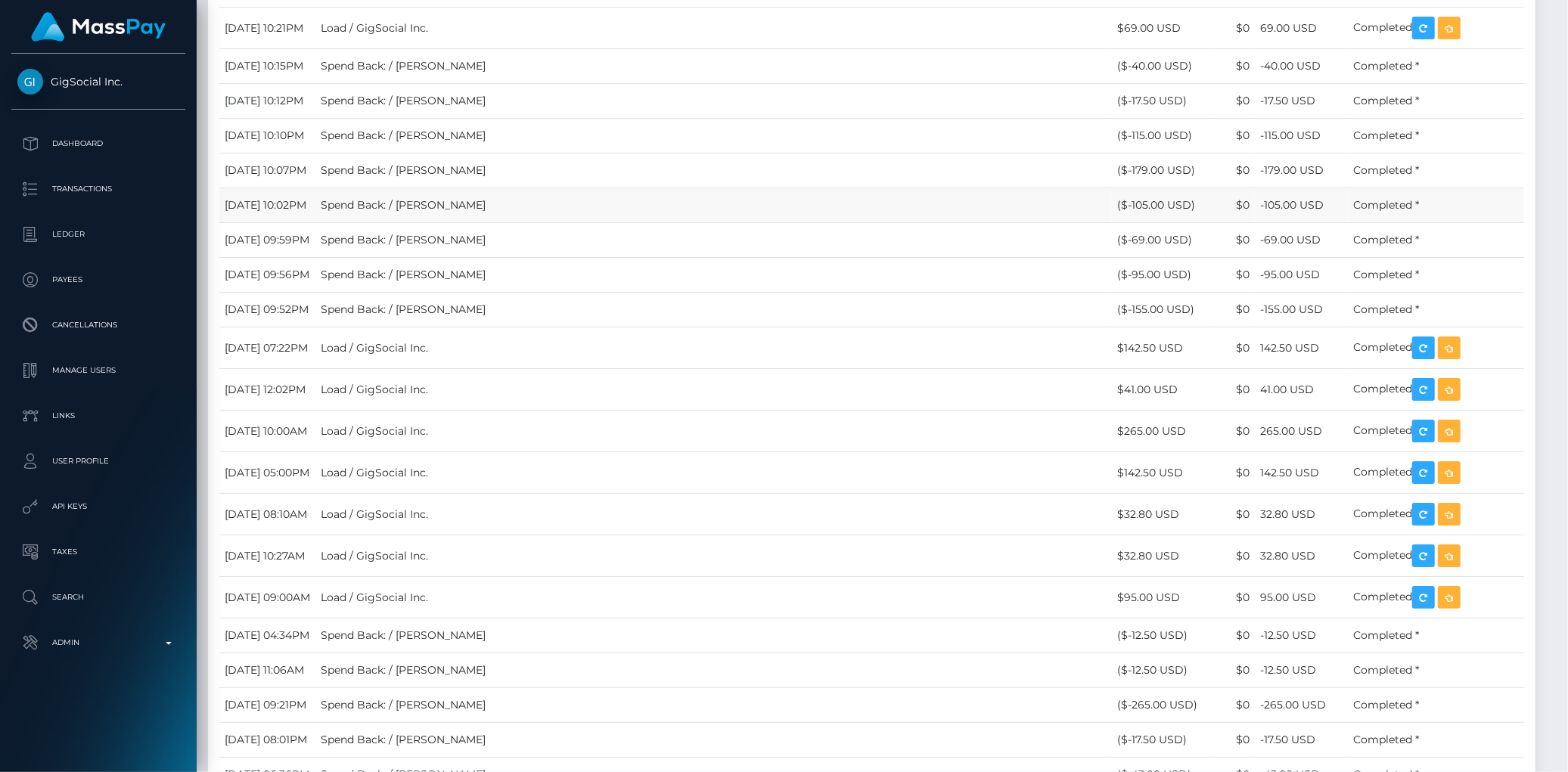
scroll to position [10589, 0]
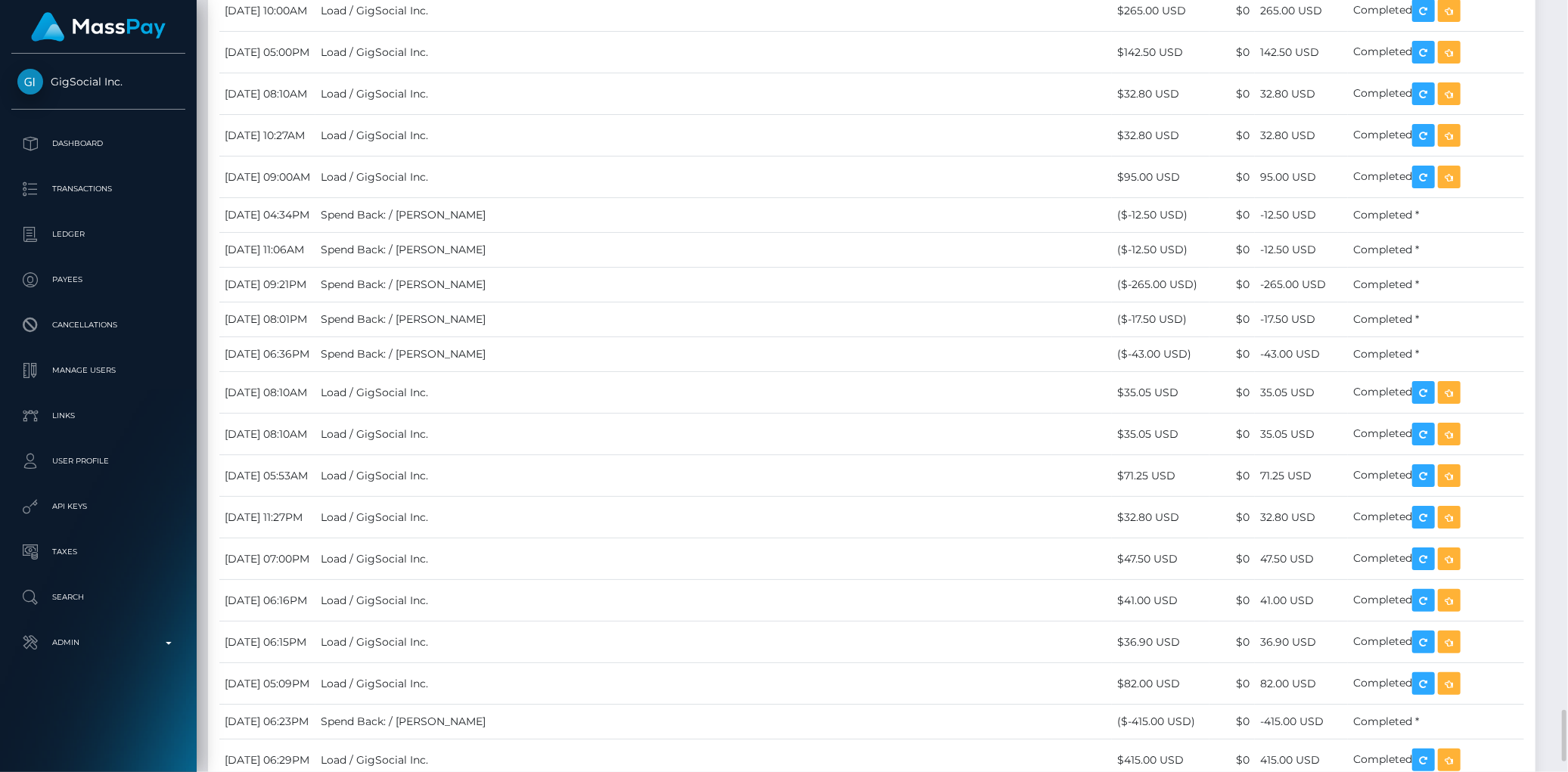
click at [921, 233] on td "Spend Back: / Jordi Puntes" at bounding box center [713, 215] width 796 height 35
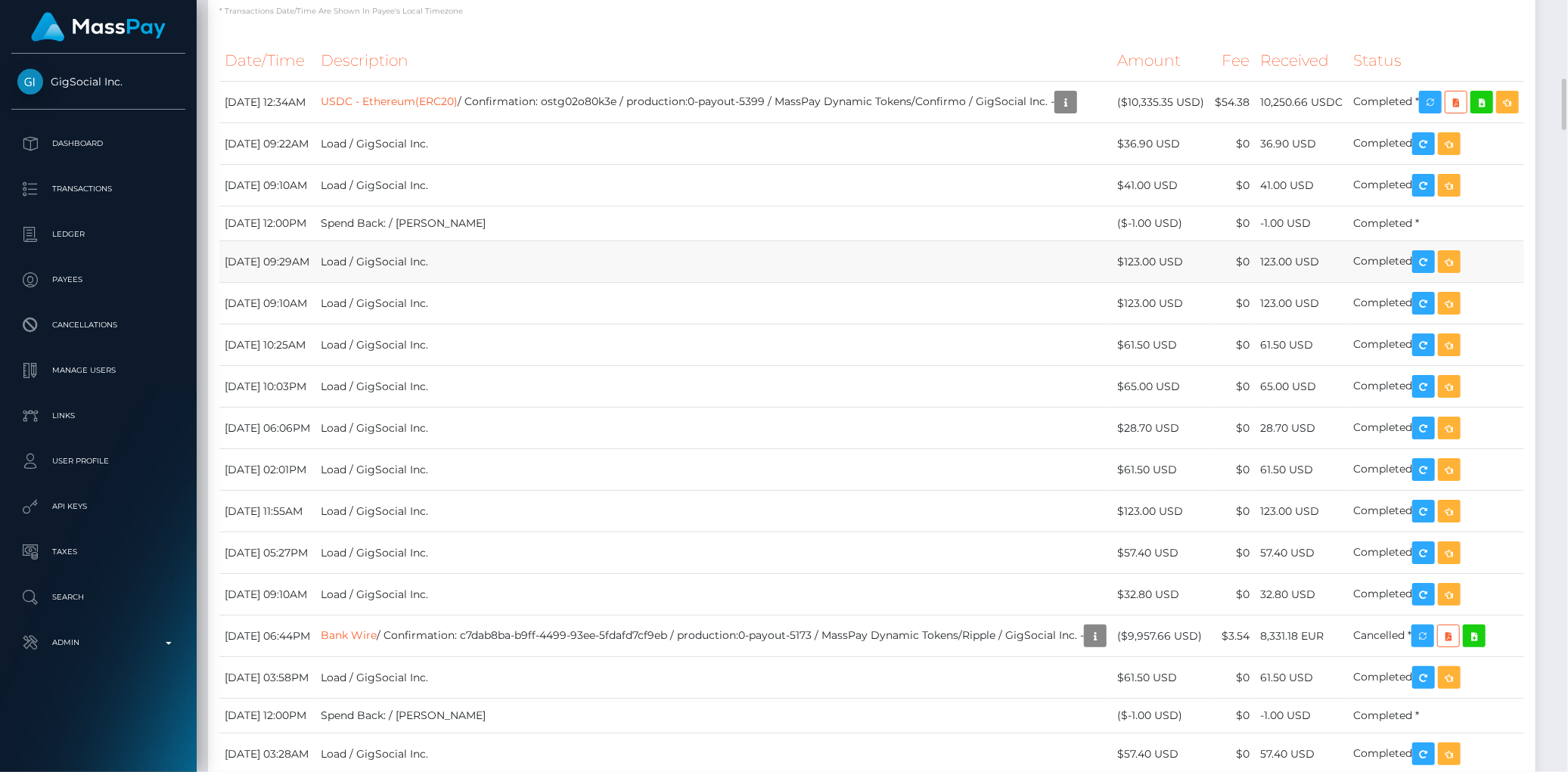
scroll to position [1092, 0]
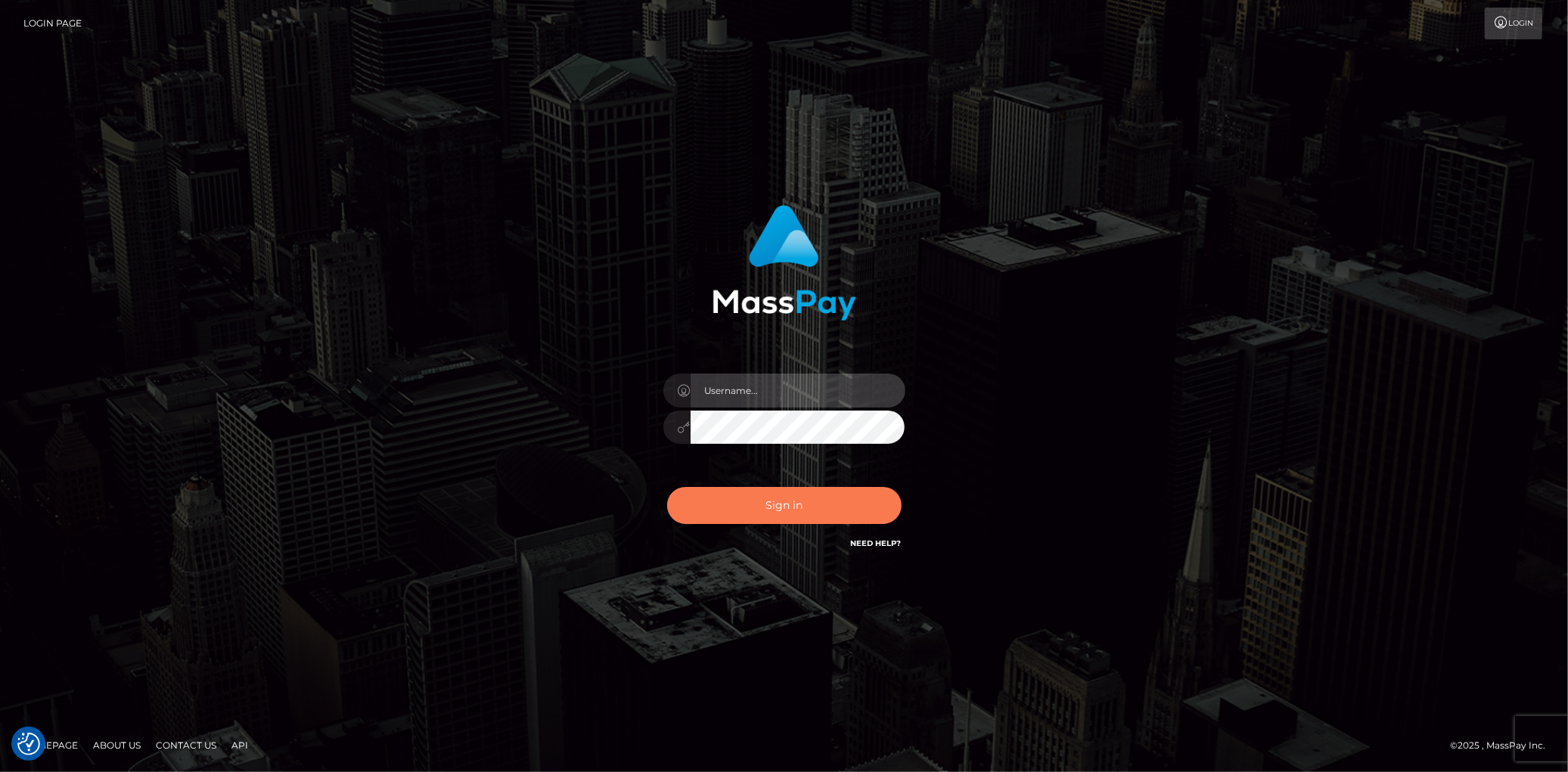
type input "Eduard Gavrilescu"
click at [702, 516] on button "Sign in" at bounding box center [784, 506] width 234 height 37
type input "[PERSON_NAME]"
click at [791, 497] on button "Sign in" at bounding box center [784, 506] width 234 height 37
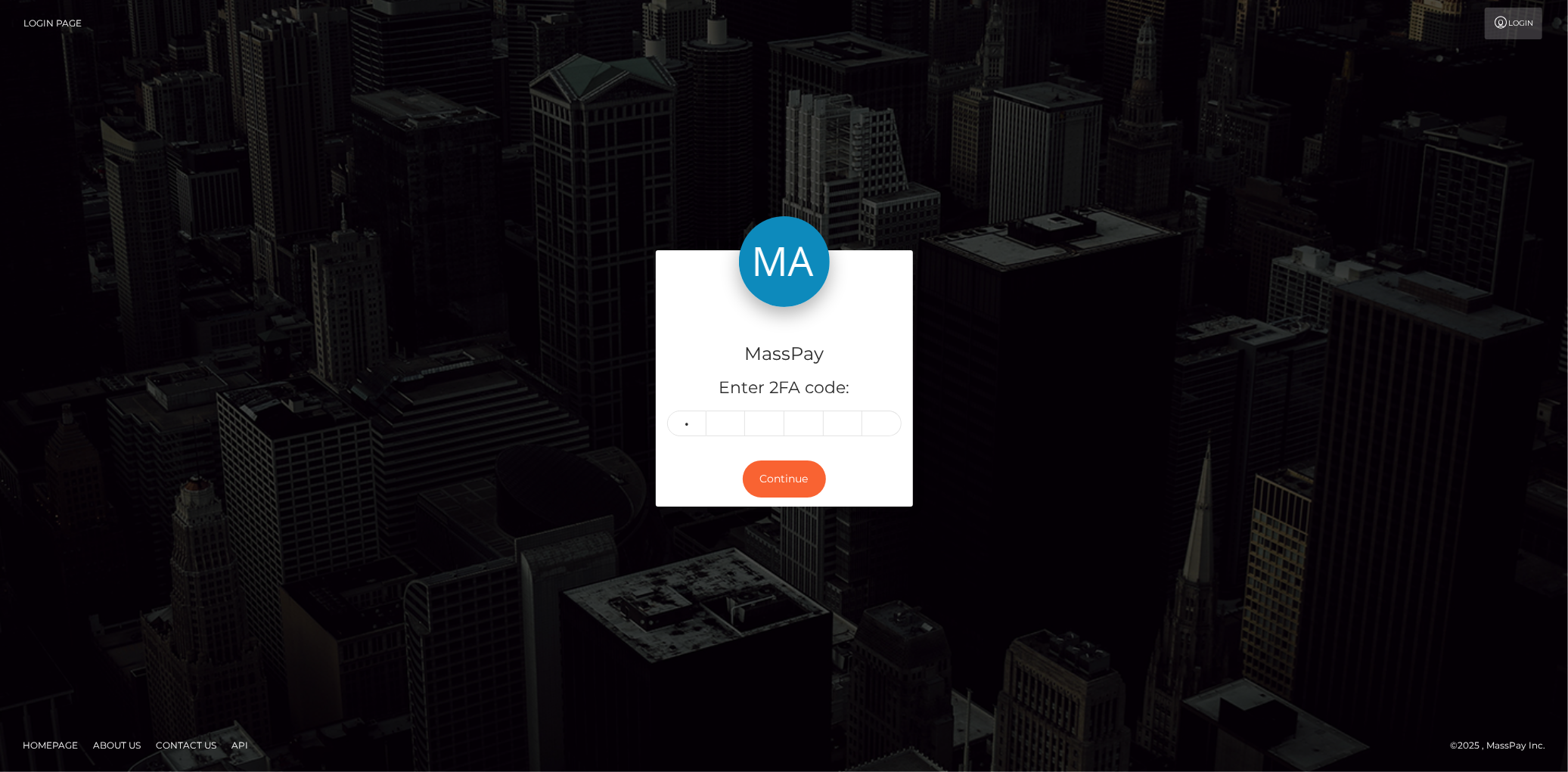
type input "6"
type input "2"
type input "1"
type input "8"
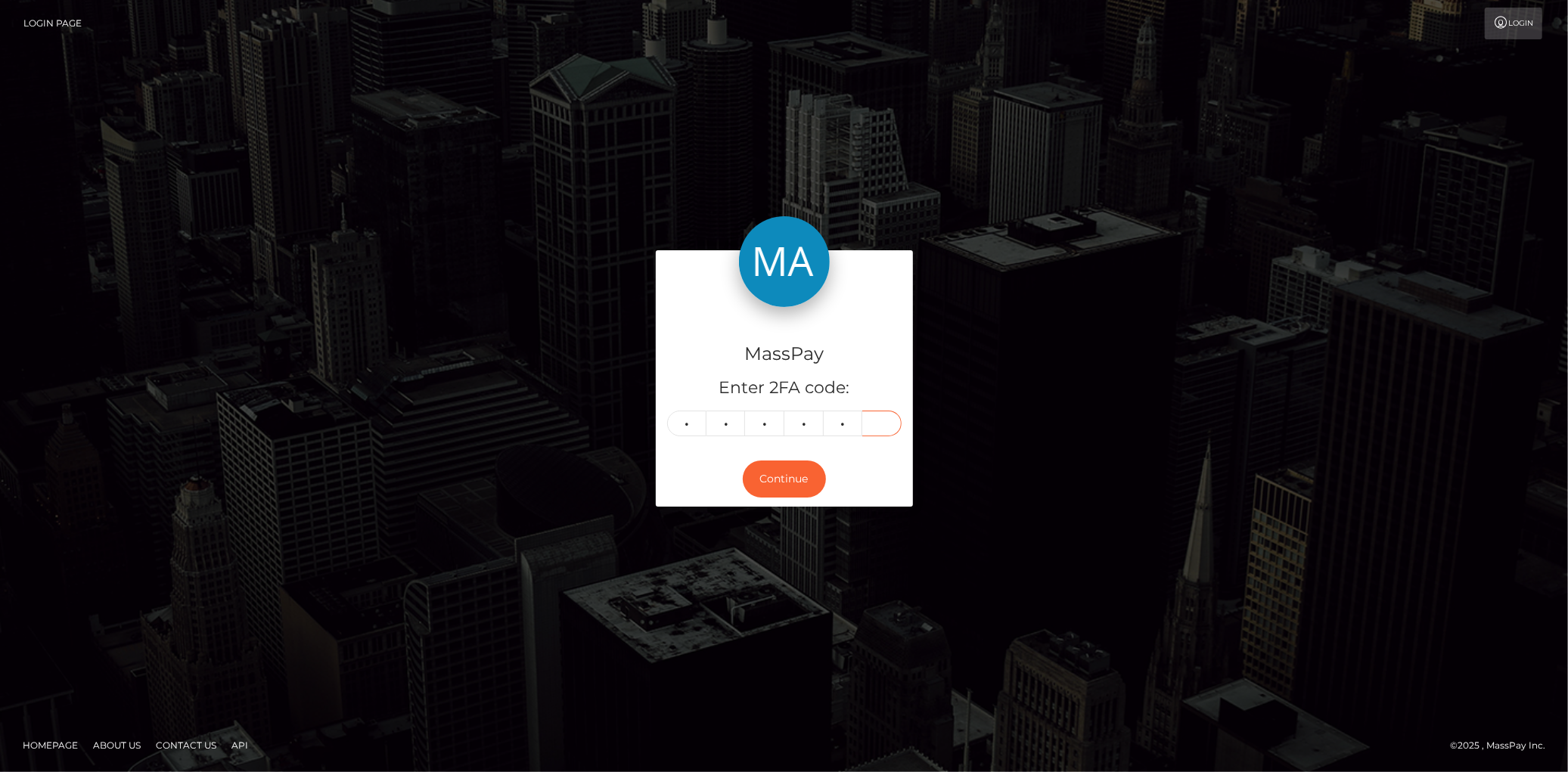
type input "8"
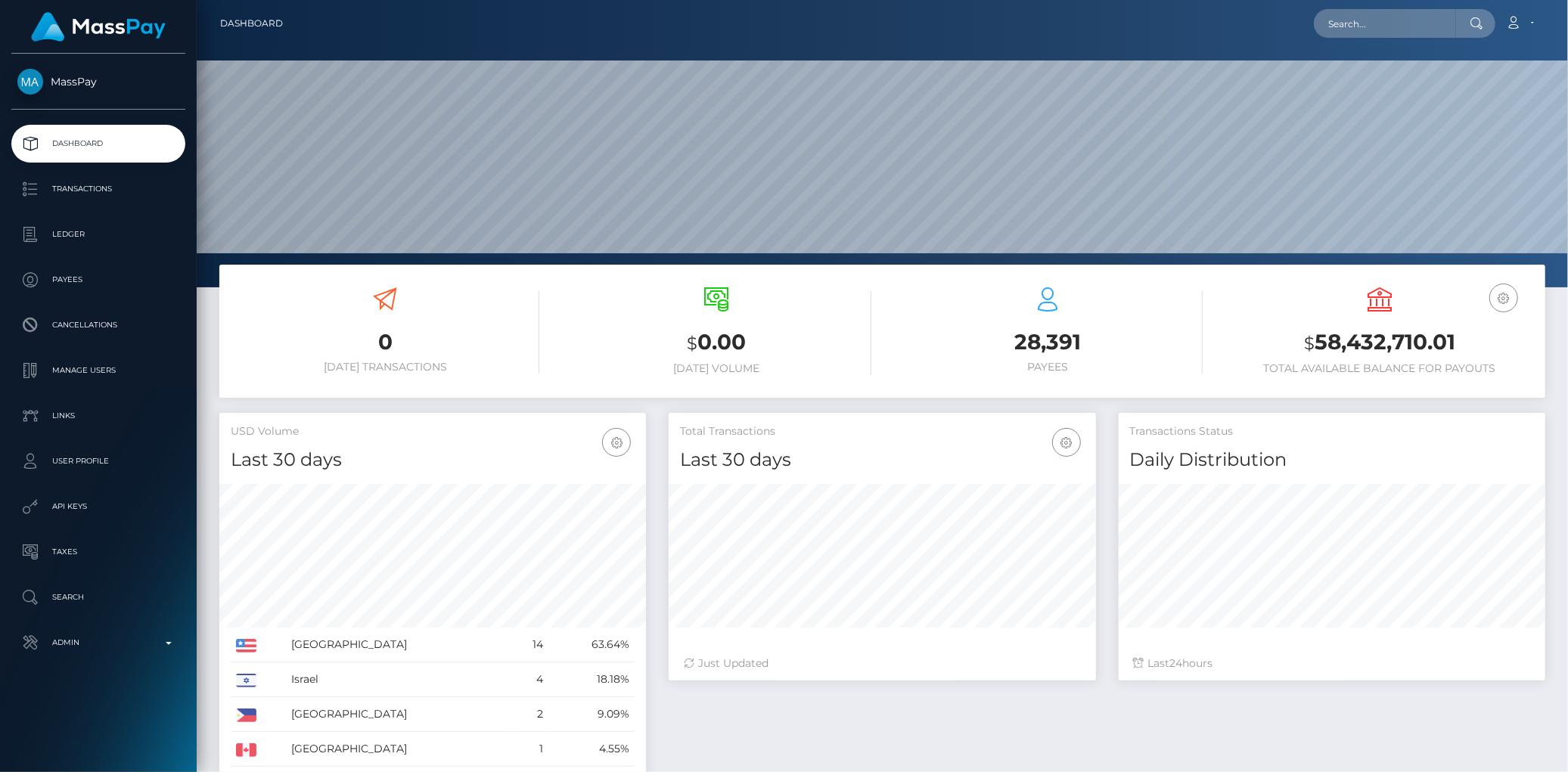
scroll to position [268, 427]
click at [1370, 19] on input "text" at bounding box center [1384, 23] width 142 height 29
paste input "MSP171bbe66ae2690f"
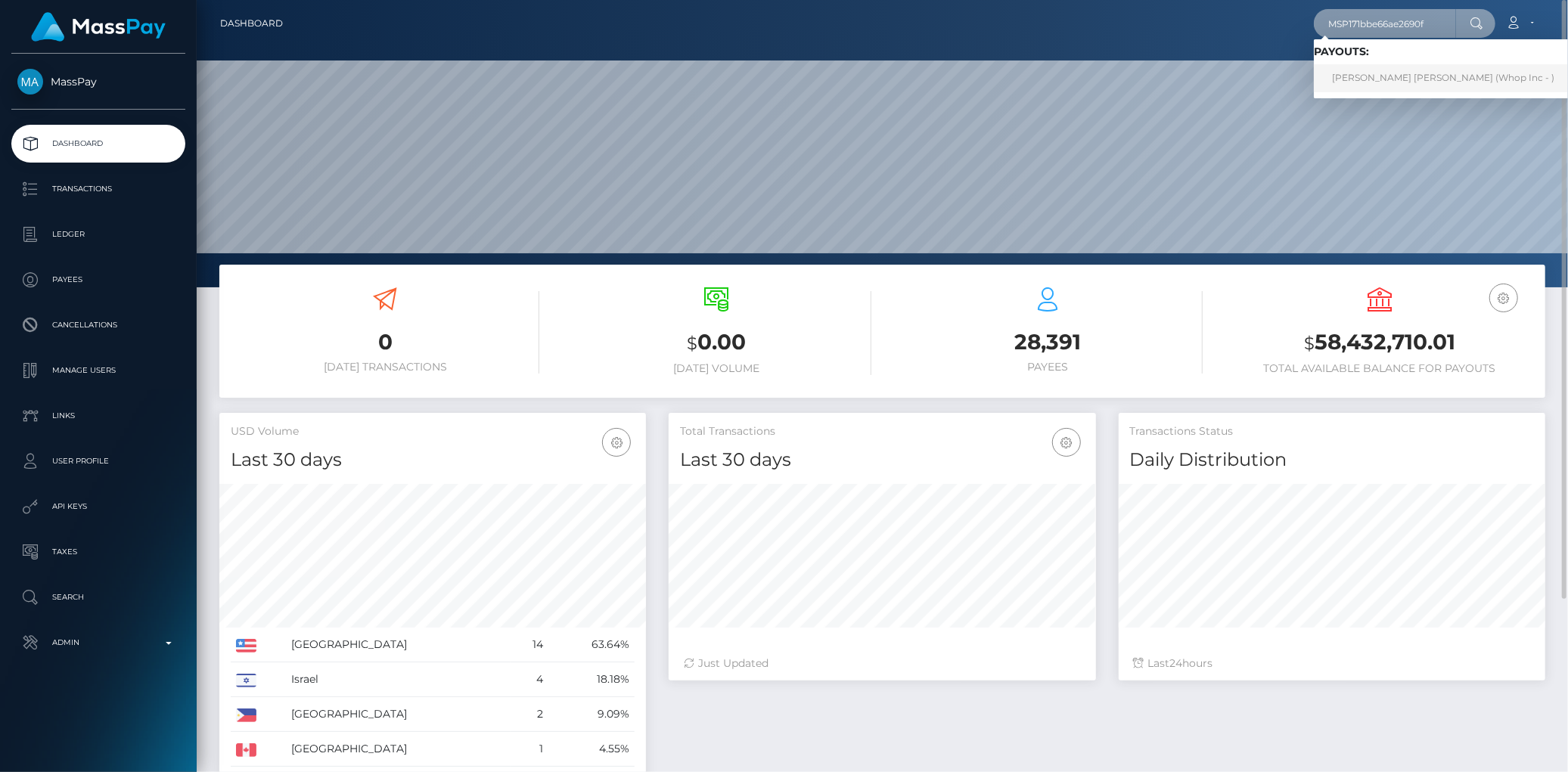
type input "MSP171bbe66ae2690f"
click at [1358, 68] on link "[PERSON_NAME] [PERSON_NAME] (Whop Inc - )" at bounding box center [1442, 78] width 258 height 28
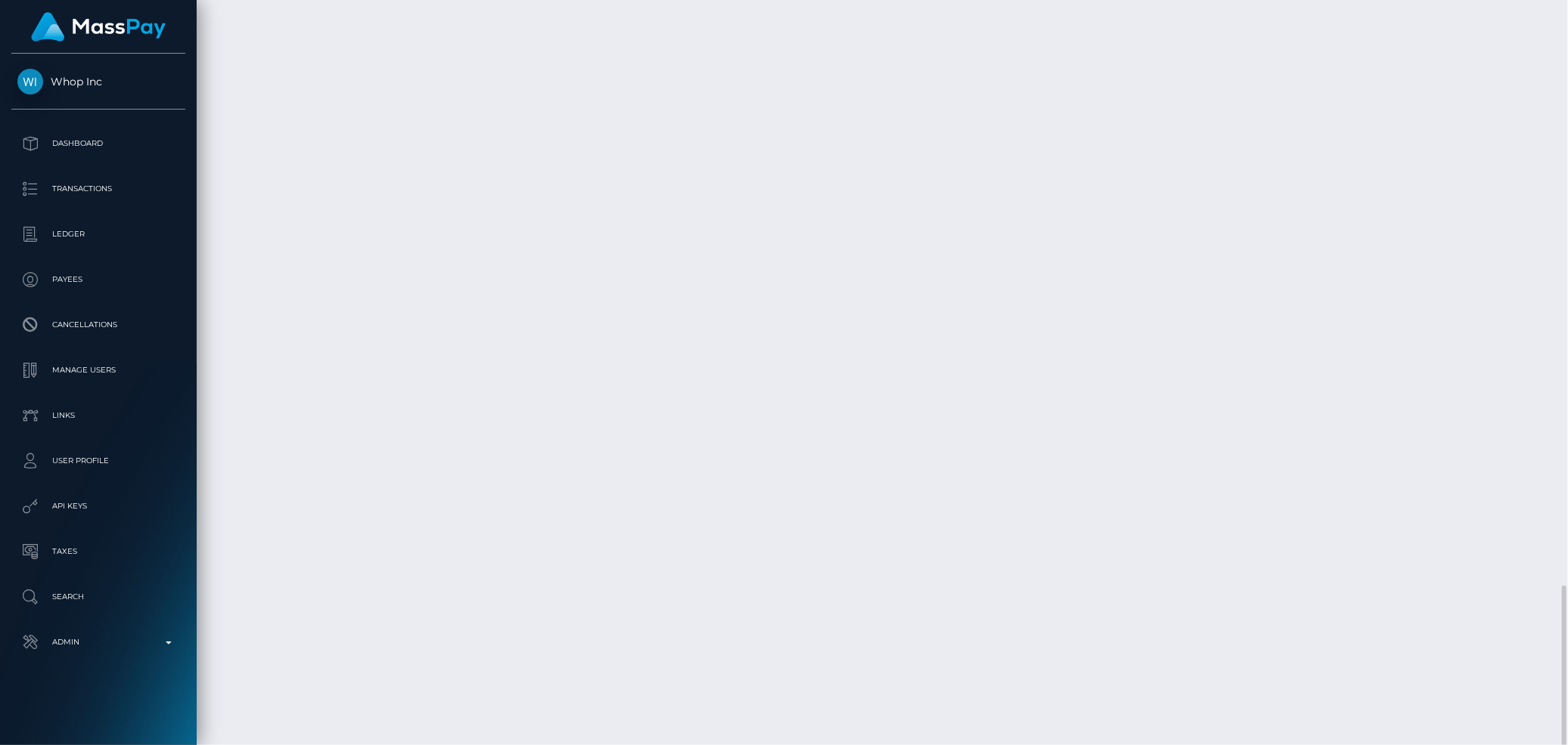
scroll to position [181, 427]
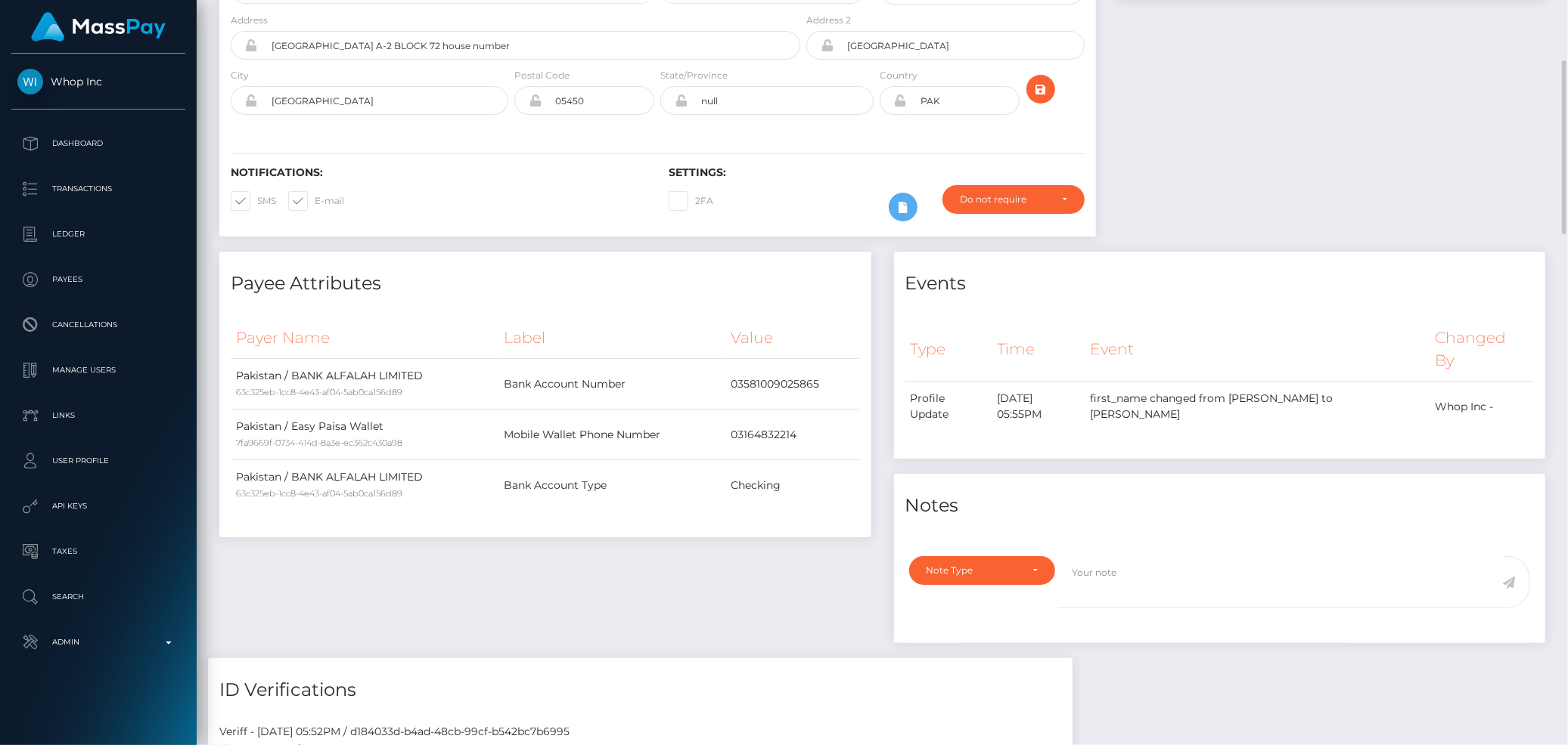
scroll to position [0, 0]
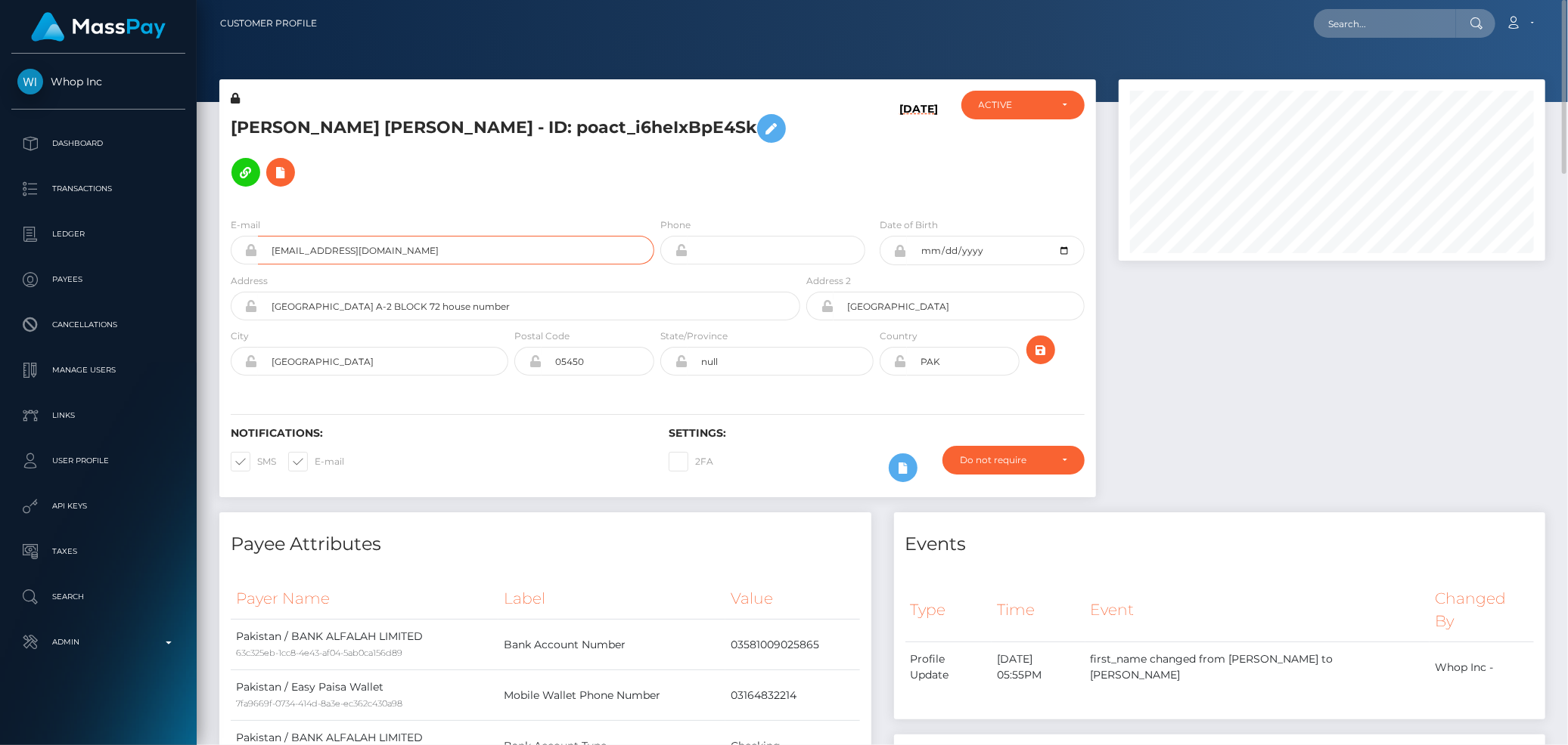
click at [425, 236] on input "canditbuffalo7+0715230c04@gmail.com" at bounding box center [456, 250] width 396 height 29
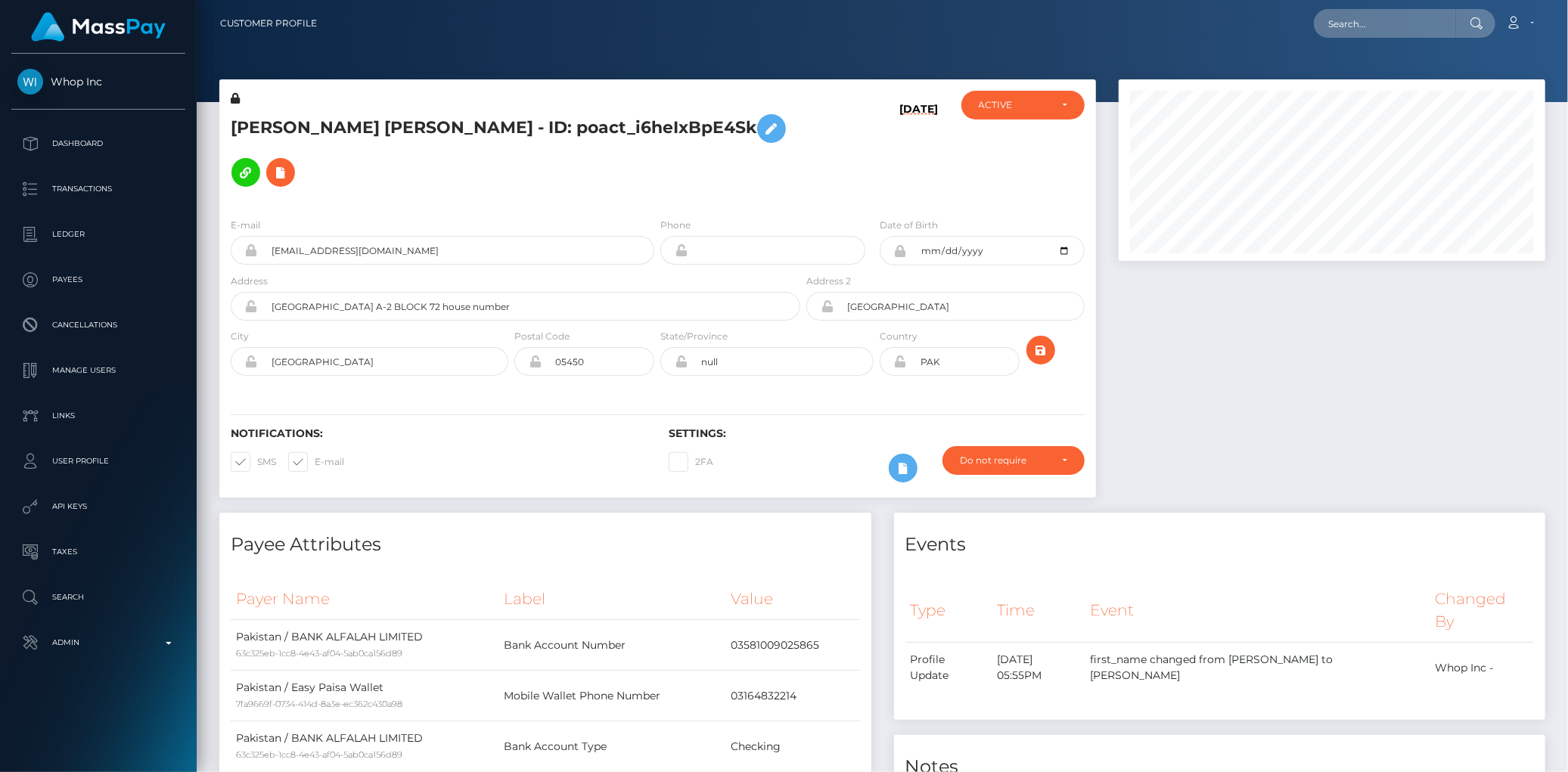
scroll to position [181, 427]
click at [1323, 32] on input "text" at bounding box center [1384, 23] width 142 height 29
paste input "MSP1b4291b5a0cd48e"
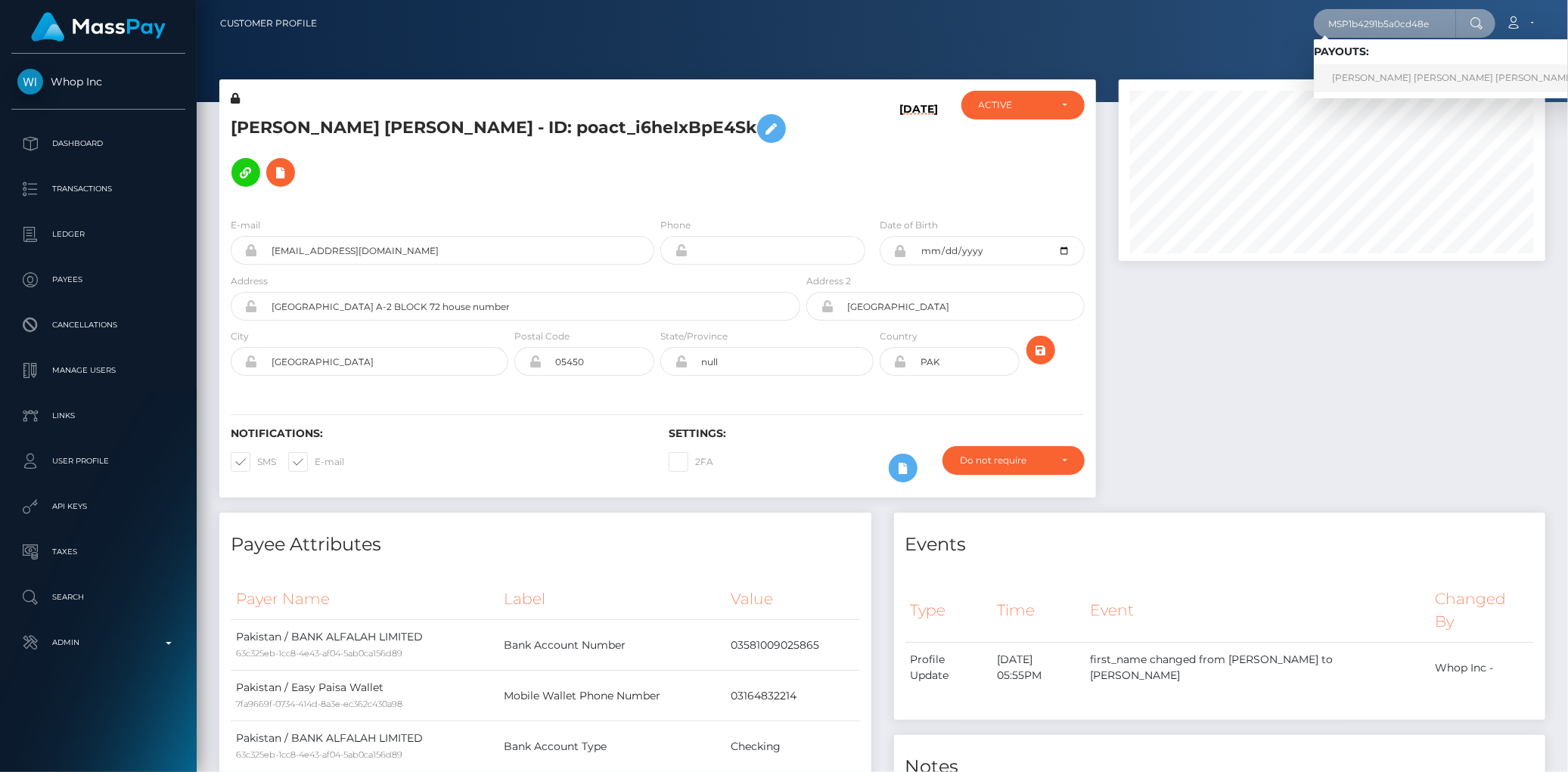
type input "MSP1b4291b5a0cd48e"
click at [1392, 70] on link "SYED ZUHAIR HUSSIAN Hussain (Whop Inc - )" at bounding box center [1483, 78] width 340 height 28
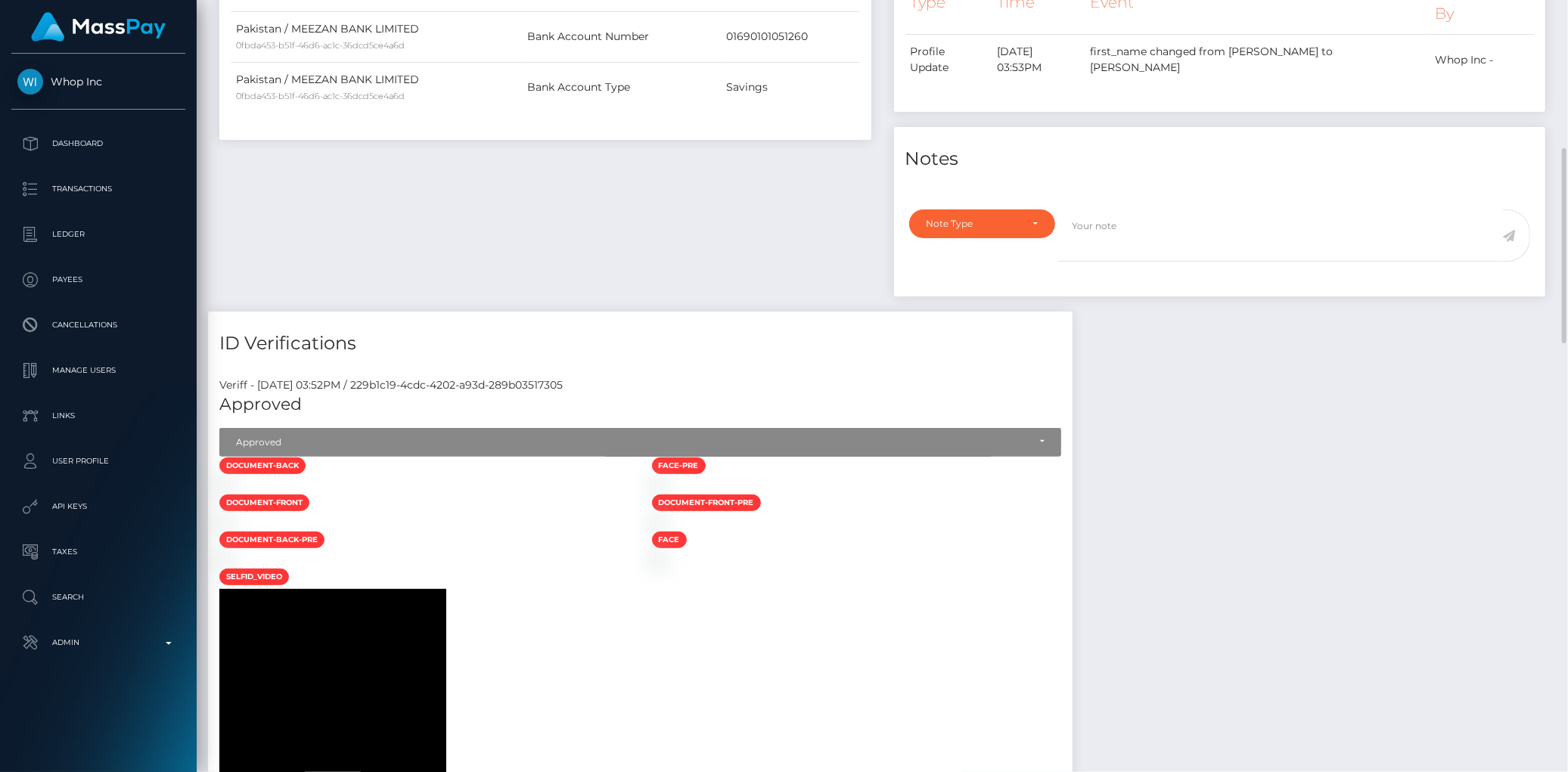
scroll to position [924, 0]
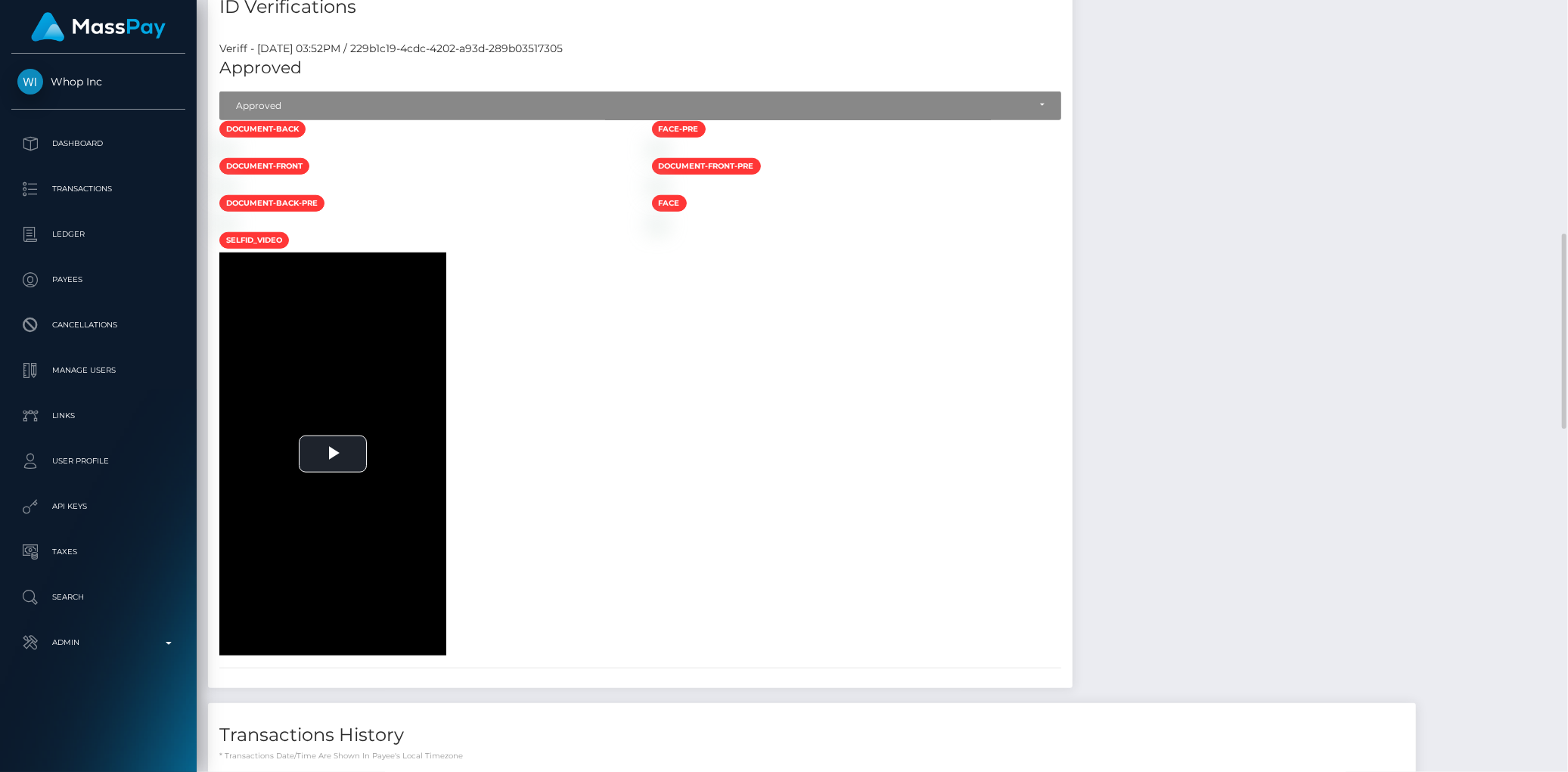
click at [586, 157] on div at bounding box center [423, 150] width 432 height 16
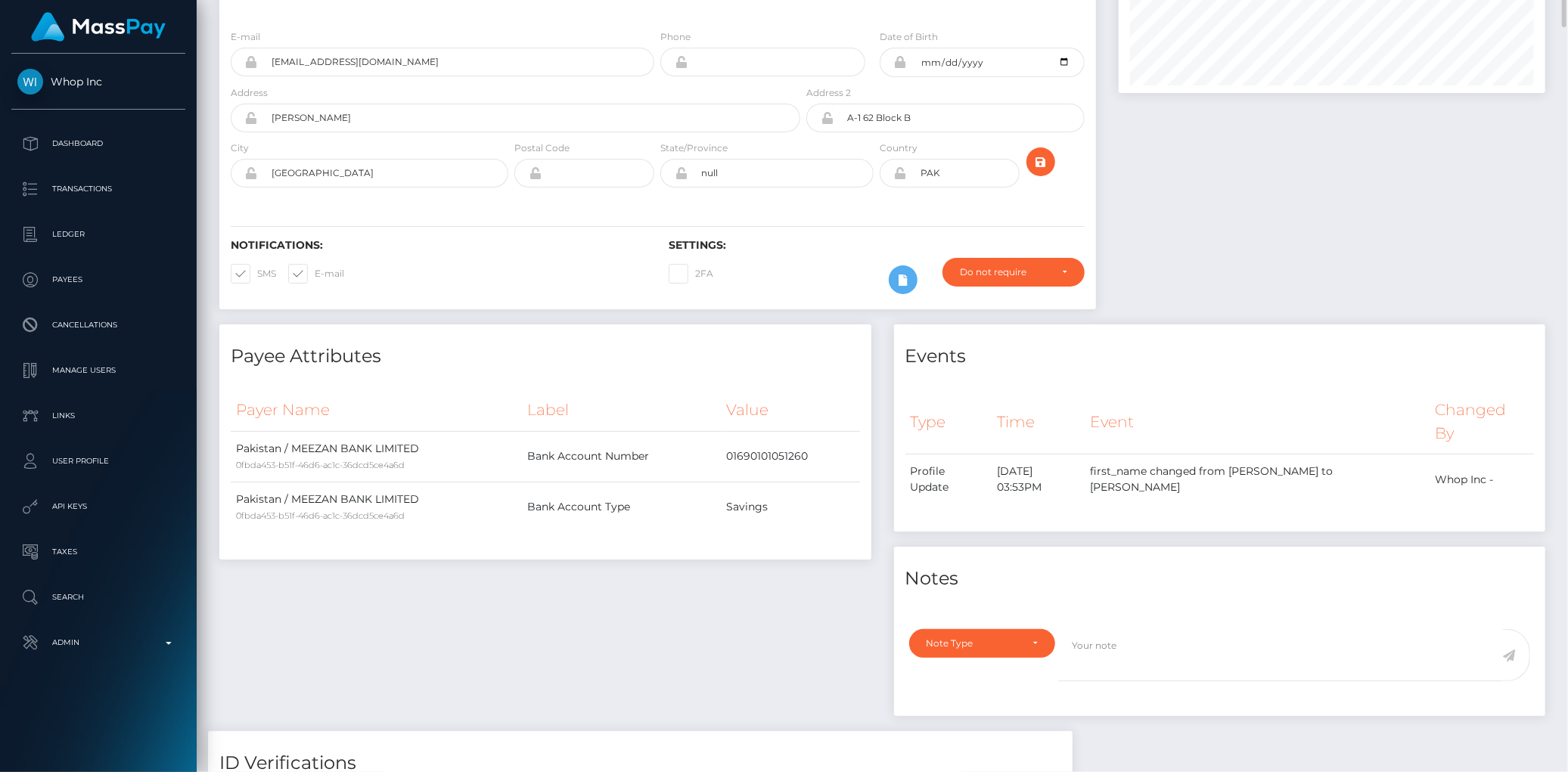
scroll to position [0, 0]
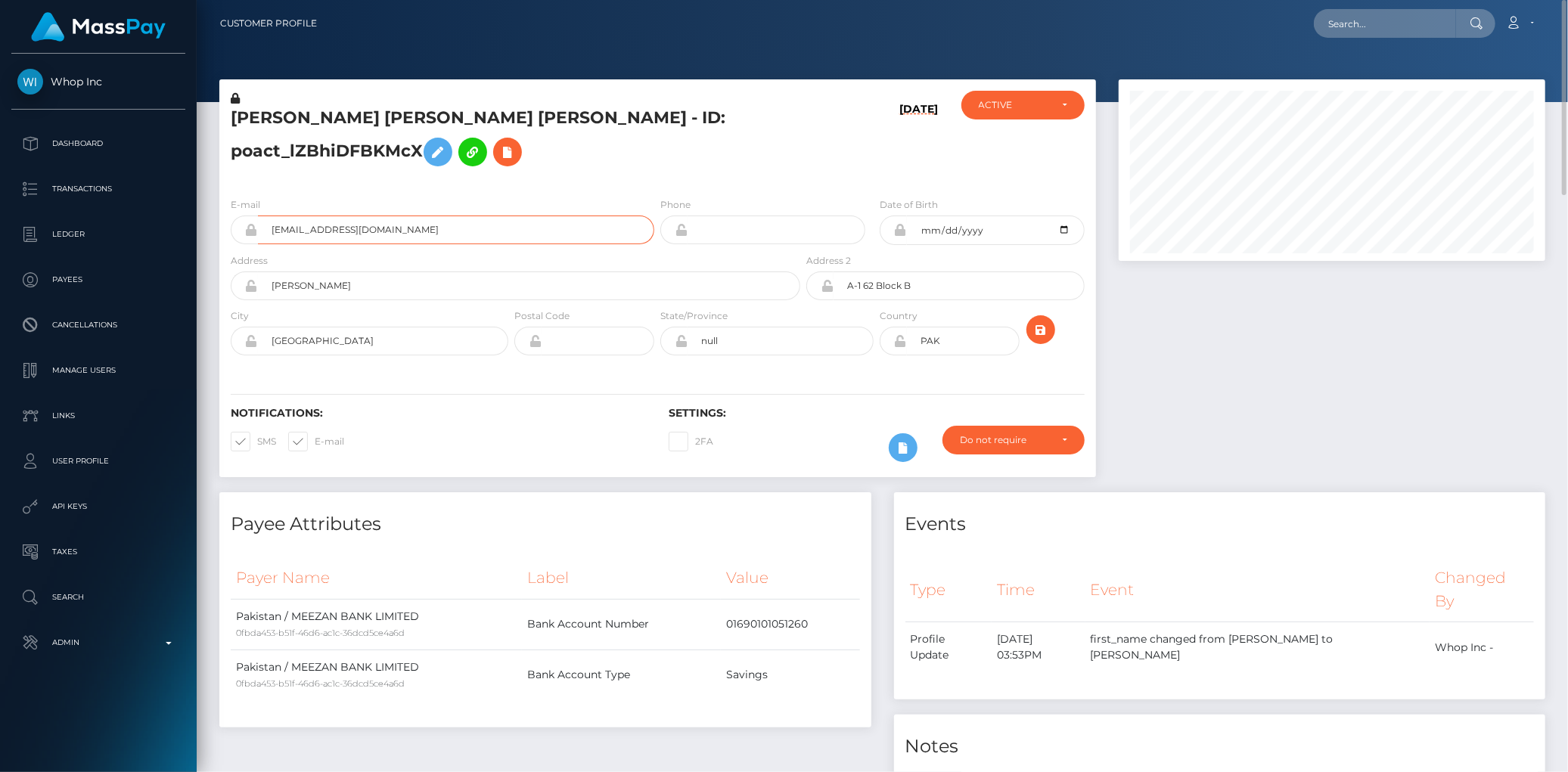
click at [303, 244] on input "[EMAIL_ADDRESS][DOMAIN_NAME]" at bounding box center [456, 230] width 396 height 29
click at [303, 244] on input "khizoo63+3a6711023f@gmail.com" at bounding box center [456, 230] width 396 height 29
click at [1362, 34] on input "text" at bounding box center [1384, 23] width 142 height 29
paste input "MSP7110253302b5528"
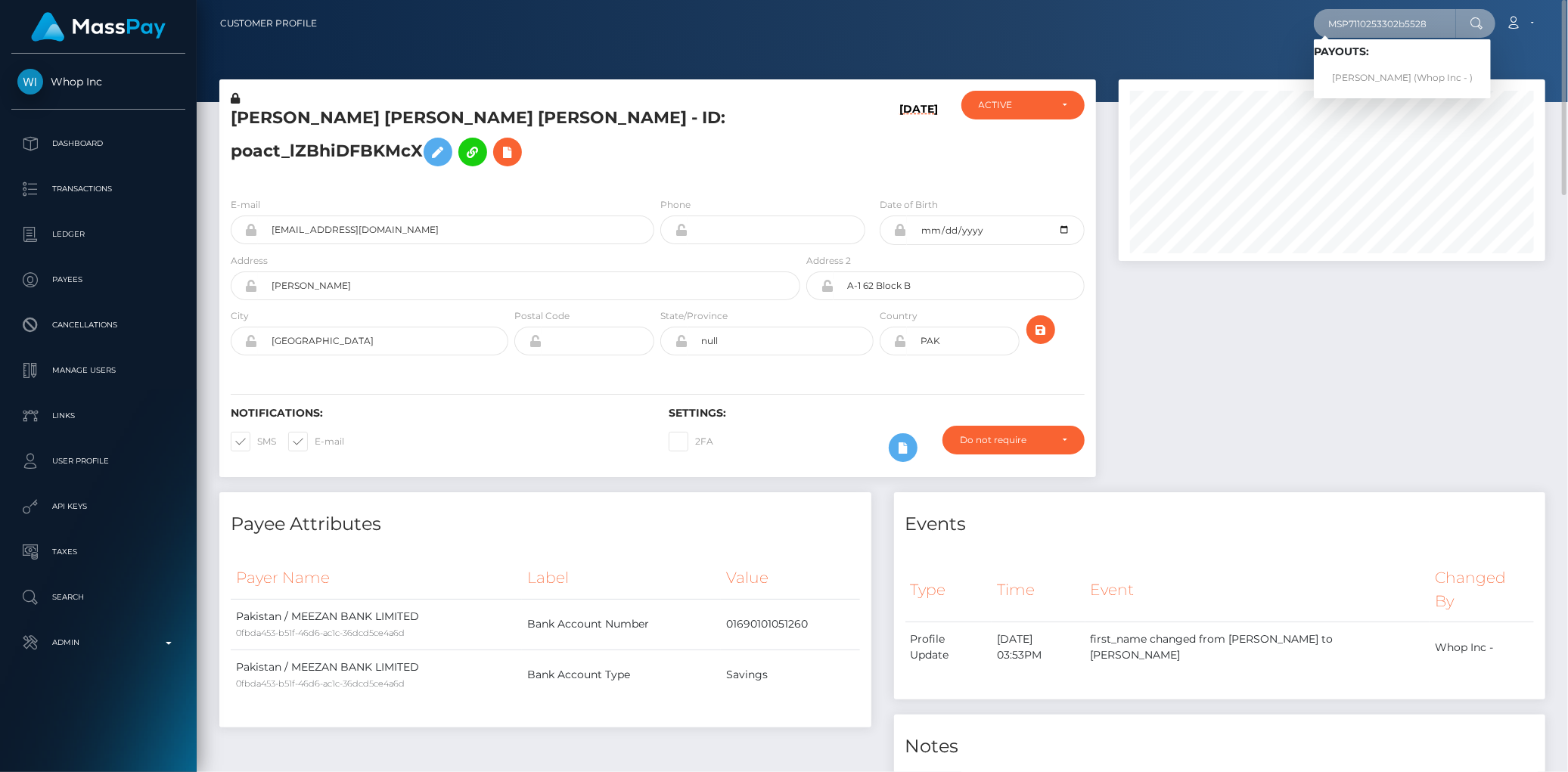
type input "MSP7110253302b5528"
click at [1351, 72] on link "HAMZA MUKHTAR Mukhtar (Whop Inc - )" at bounding box center [1402, 78] width 177 height 28
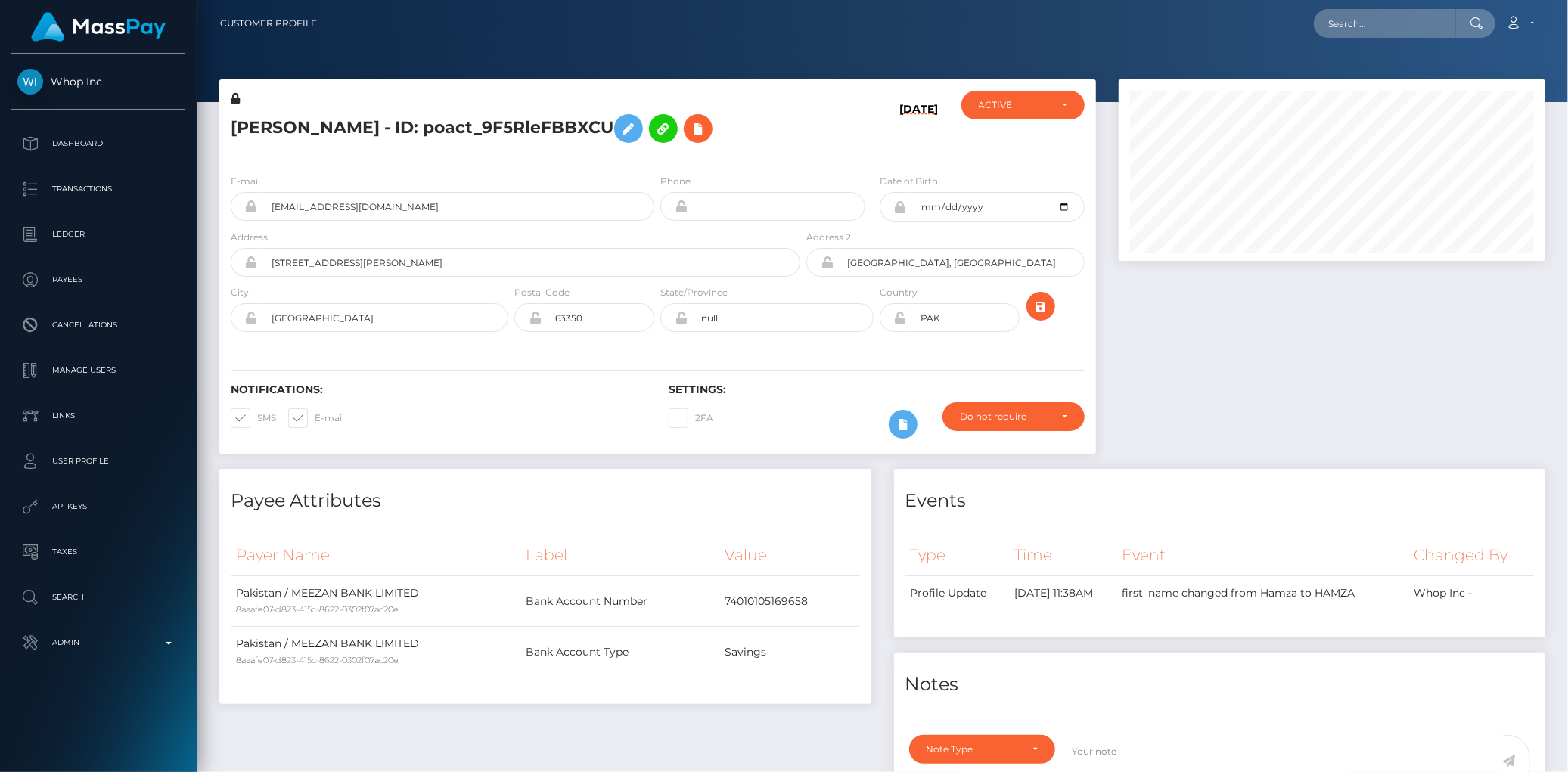
scroll to position [181, 427]
click at [440, 221] on input "[EMAIL_ADDRESS][DOMAIN_NAME]" at bounding box center [456, 207] width 396 height 29
click at [1413, 14] on input "text" at bounding box center [1384, 23] width 142 height 29
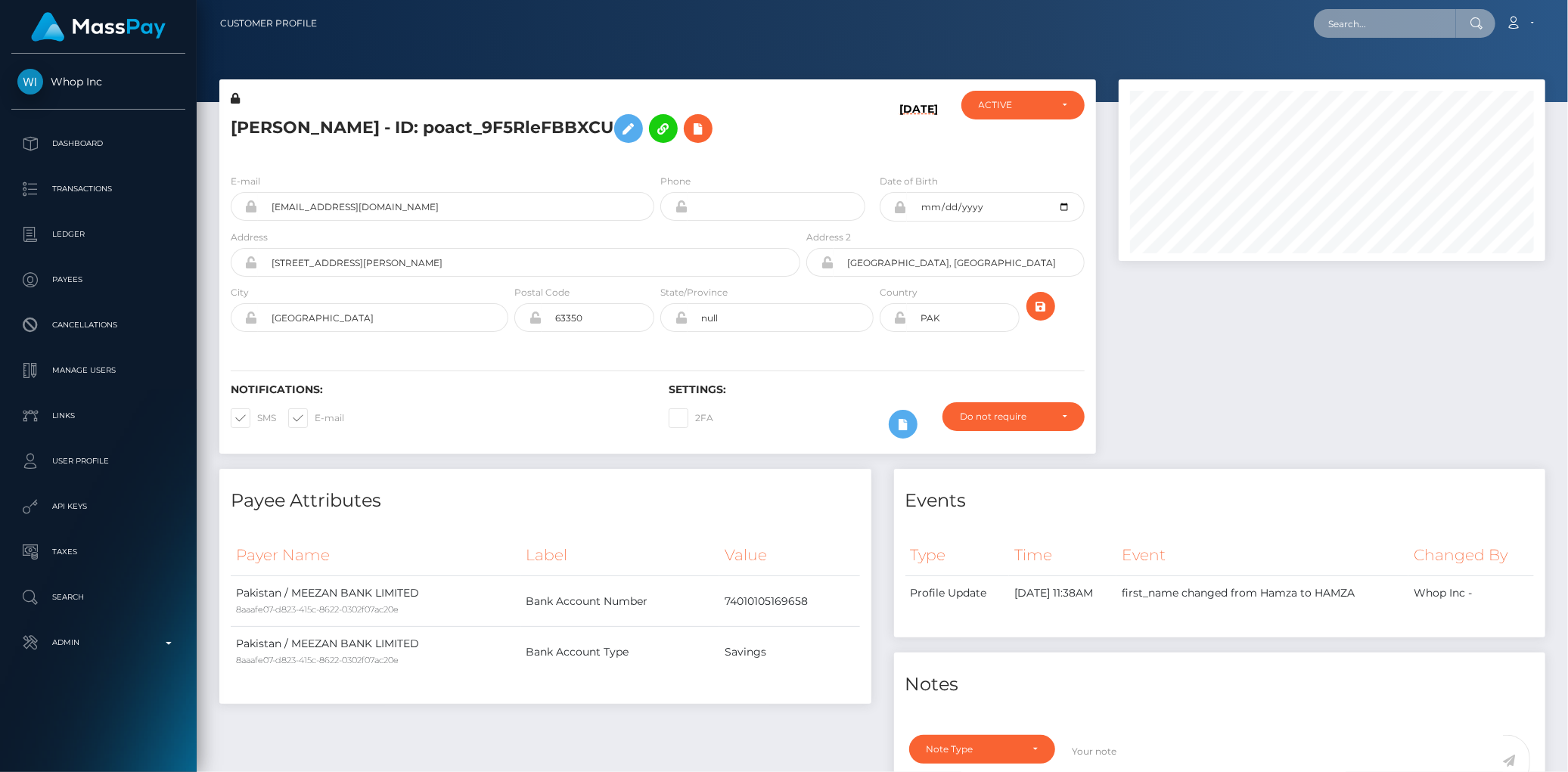
paste input "MSPee4d48e010267a0"
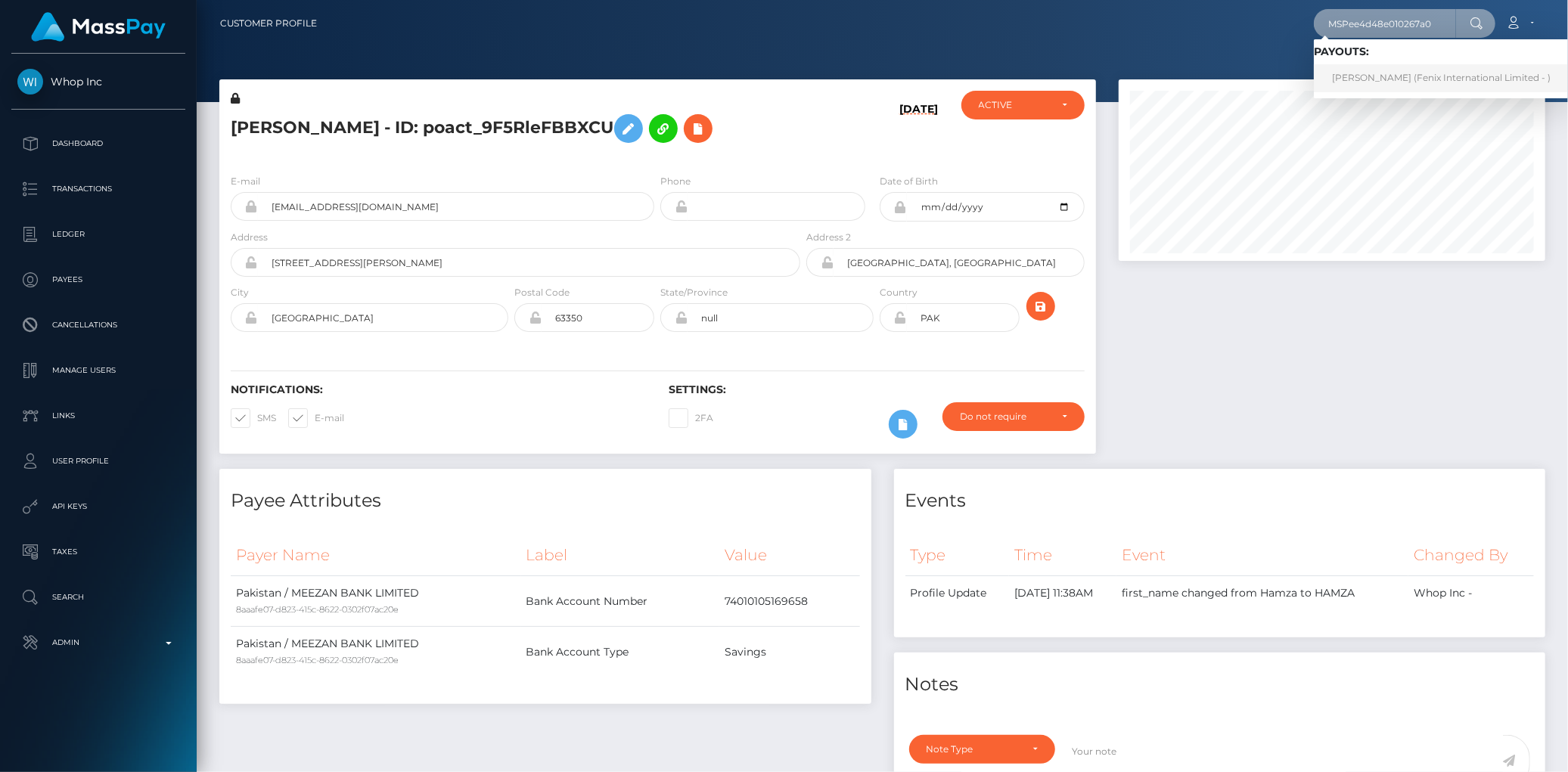
type input "MSPee4d48e010267a0"
click at [1399, 81] on link "[PERSON_NAME] (Fenix International Limited - )" at bounding box center [1441, 78] width 255 height 28
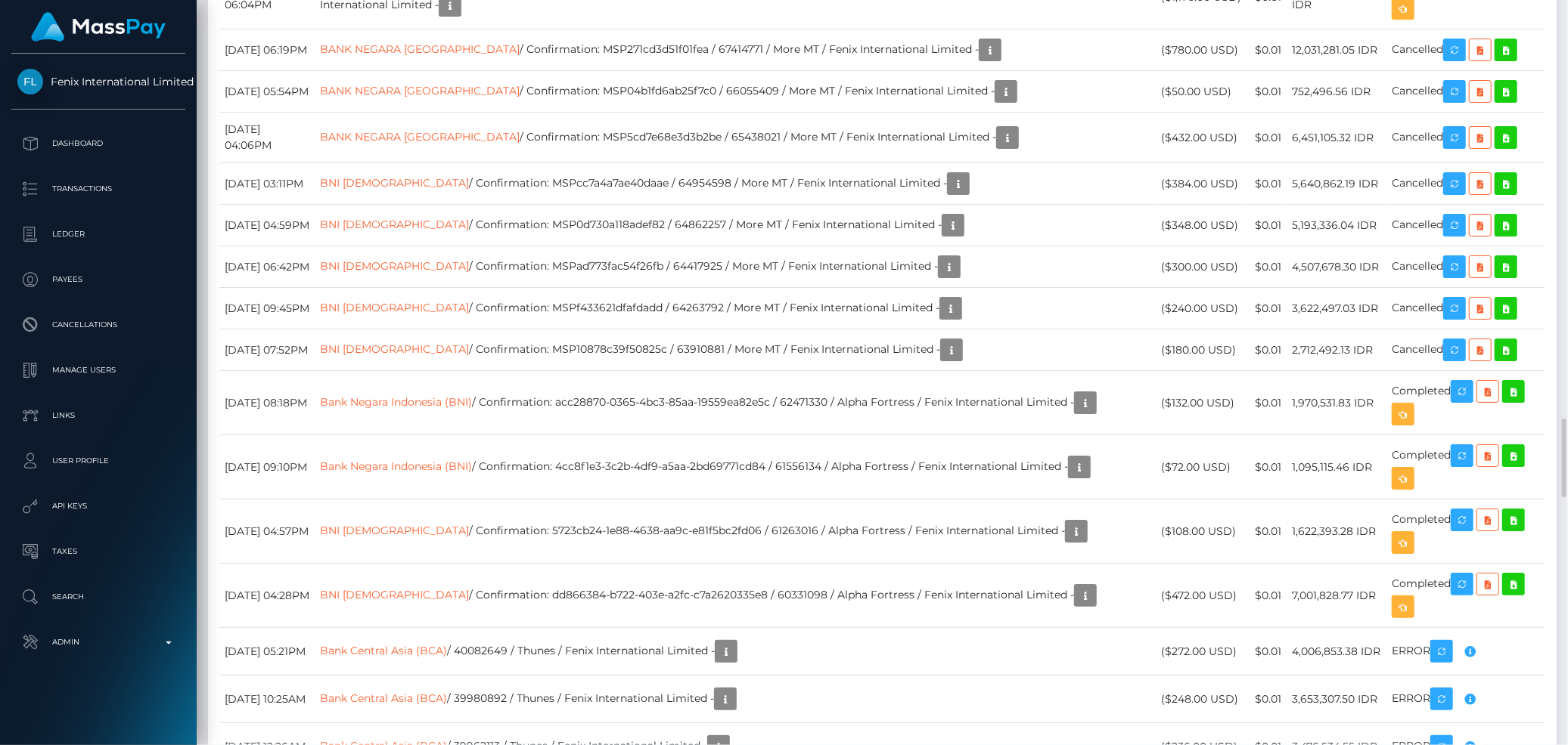
scroll to position [181, 427]
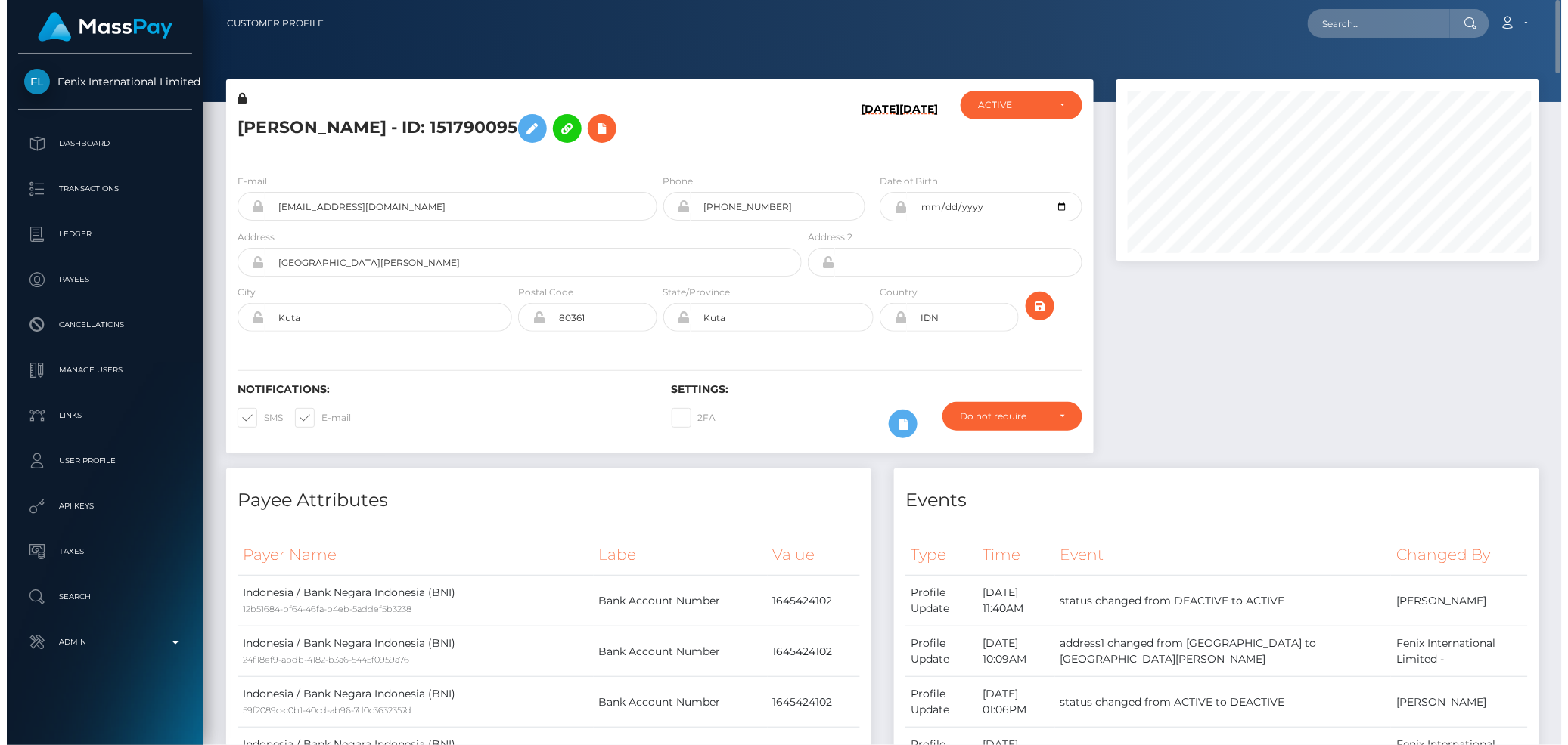
scroll to position [755715, 755843]
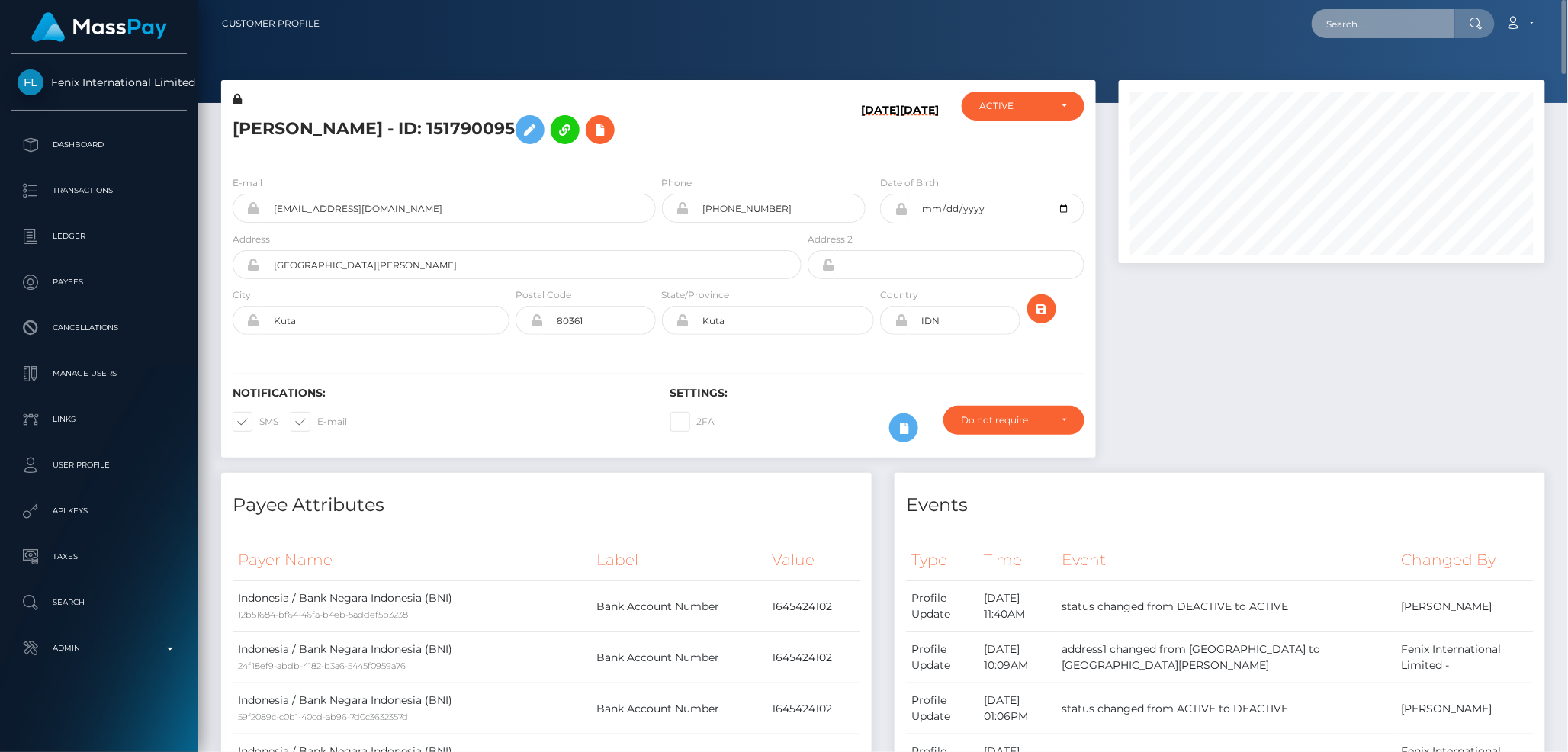
click at [1340, 10] on input "text" at bounding box center [1383, 24] width 144 height 29
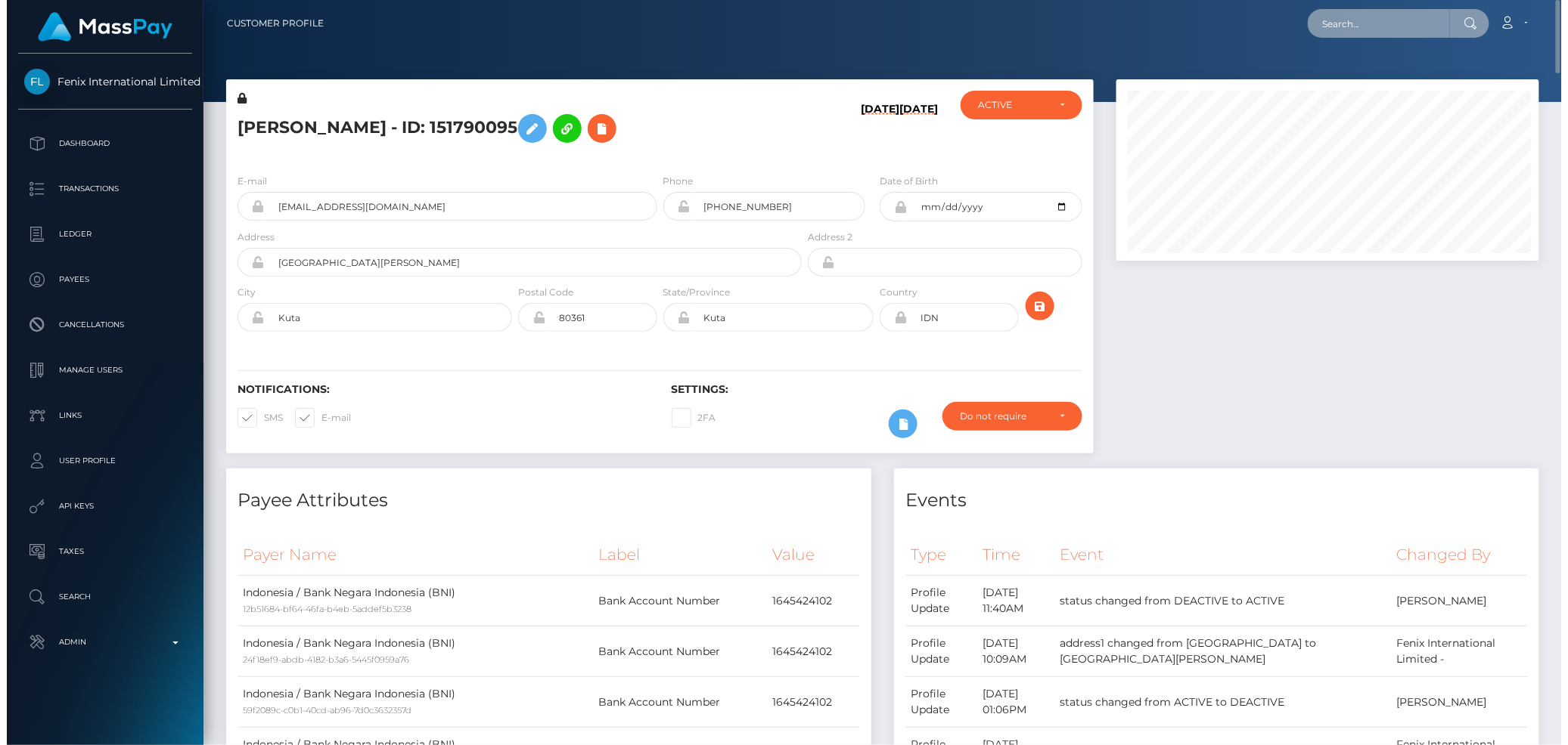
scroll to position [181, 427]
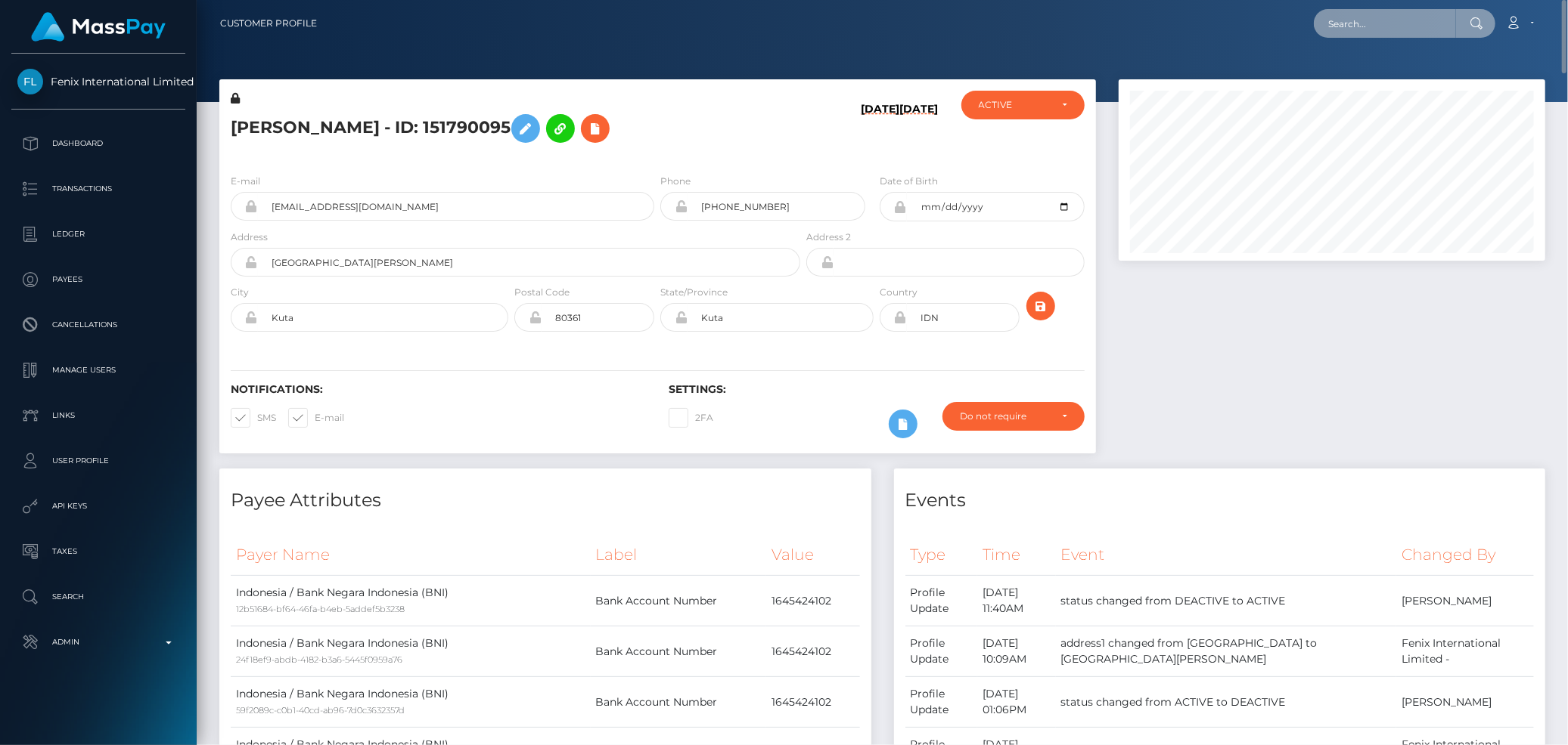
paste input "MSP3a2b5fee64daa24"
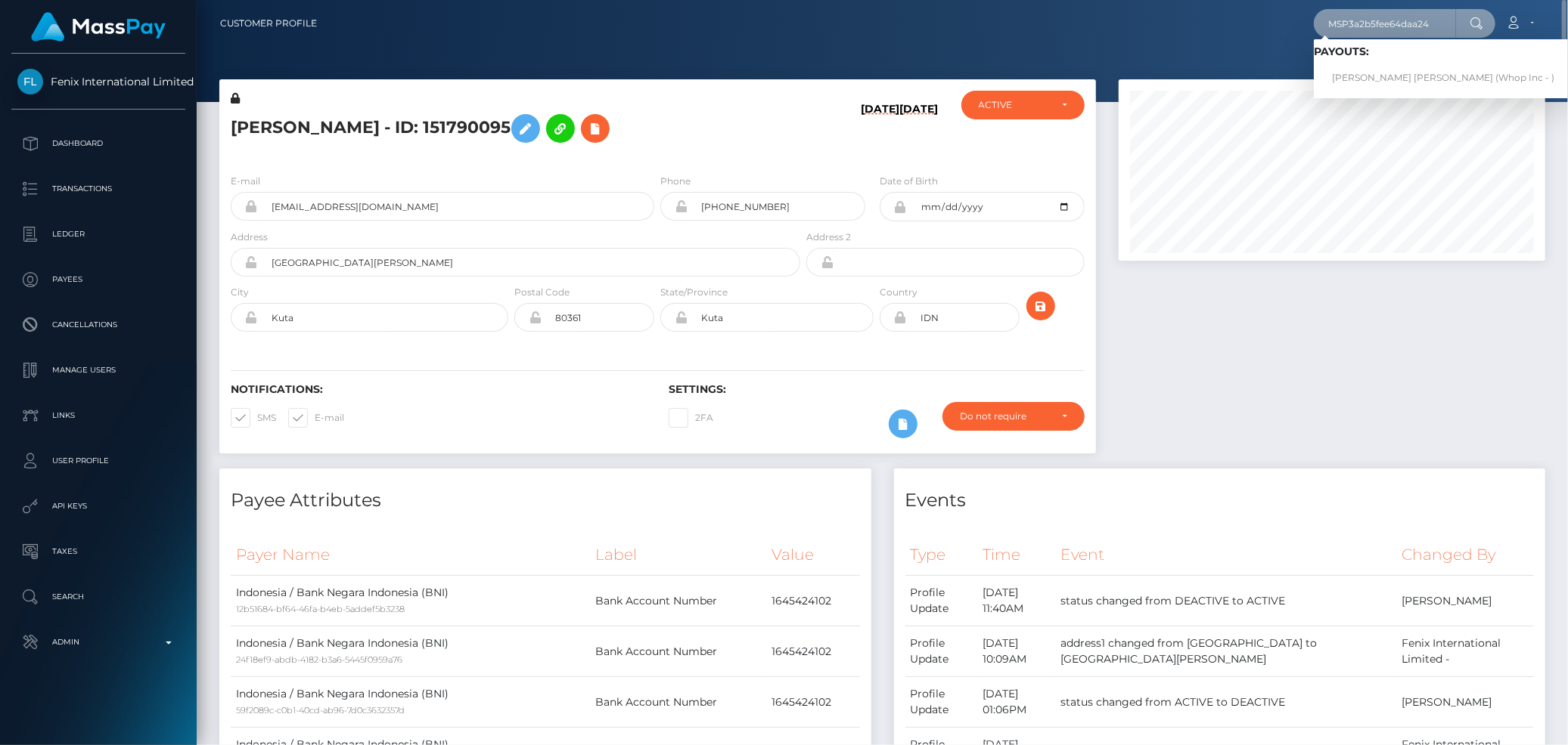
type input "MSP3a2b5fee64daa24"
click at [1350, 71] on link "[PERSON_NAME] [PERSON_NAME] (Whop Inc - )" at bounding box center [1442, 78] width 258 height 28
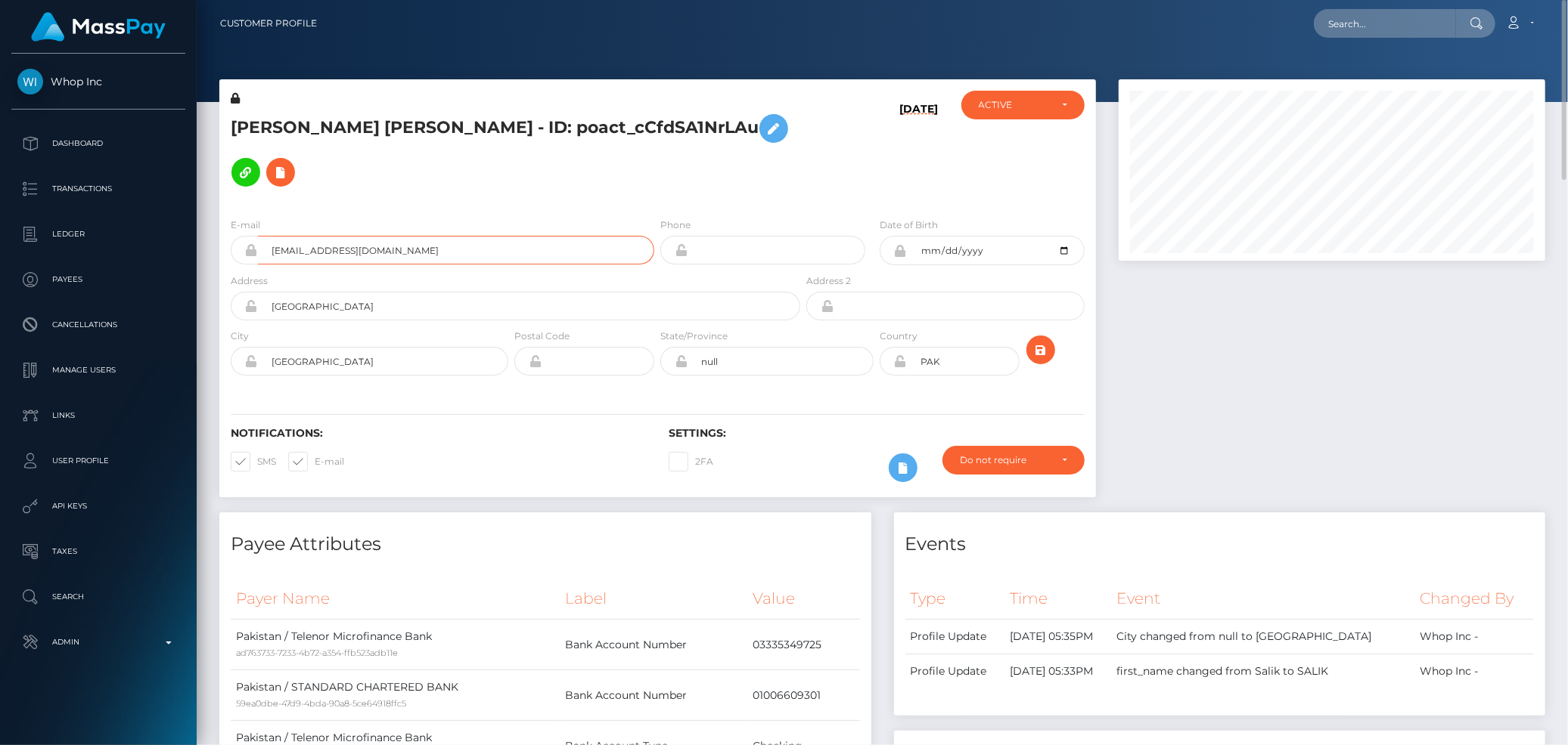
click at [353, 236] on input "pagani0014@gmail.com" at bounding box center [456, 250] width 396 height 29
click at [353, 134] on h5 "SALIK AHMED Ahmed - ID: poact_cCfdSA1NrLAu" at bounding box center [511, 150] width 561 height 88
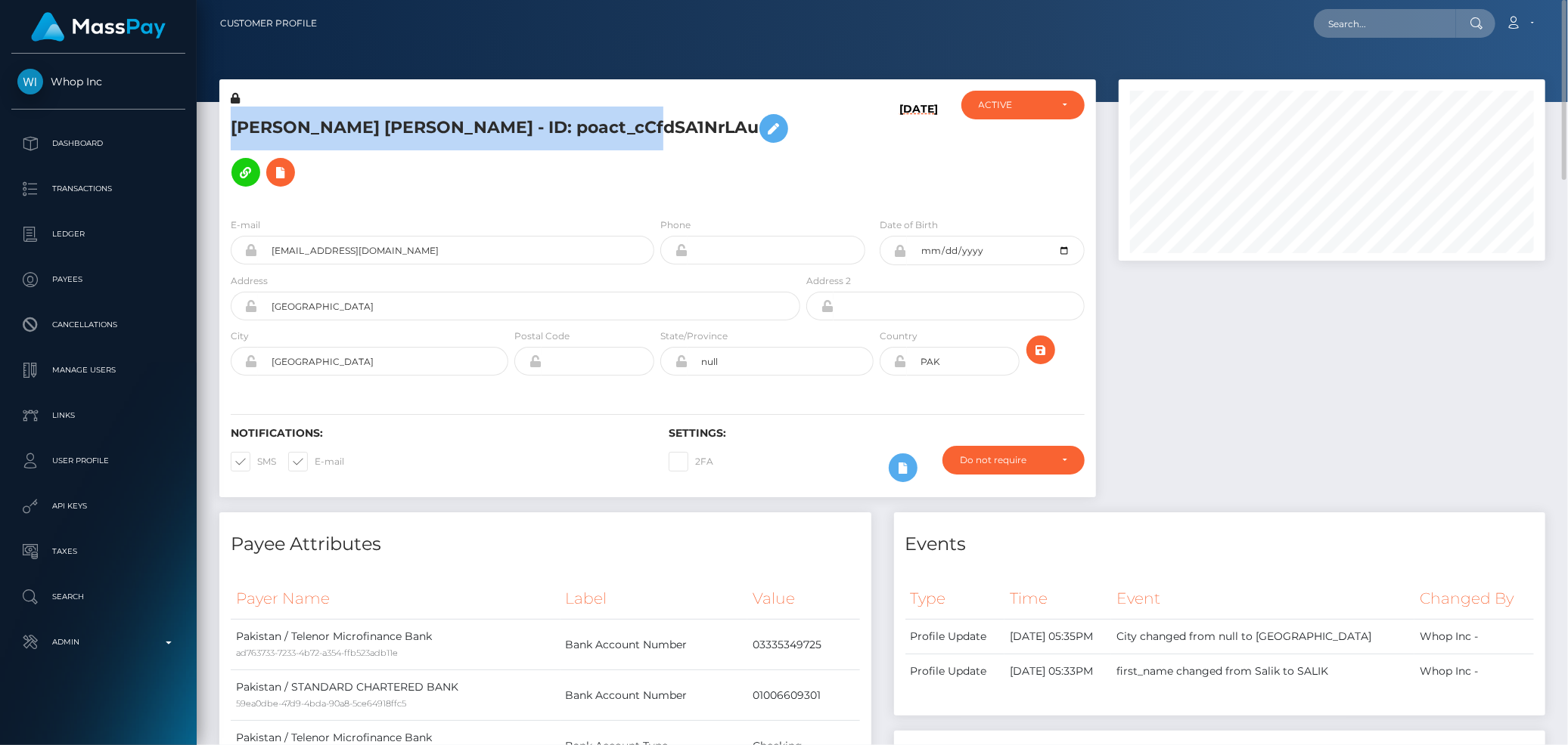
click at [353, 134] on h5 "SALIK AHMED Ahmed - ID: poact_cCfdSA1NrLAu" at bounding box center [511, 150] width 561 height 88
copy h5 "SALIK AHMED Ahmed - ID: poact_cCfdSA1NrLAu"
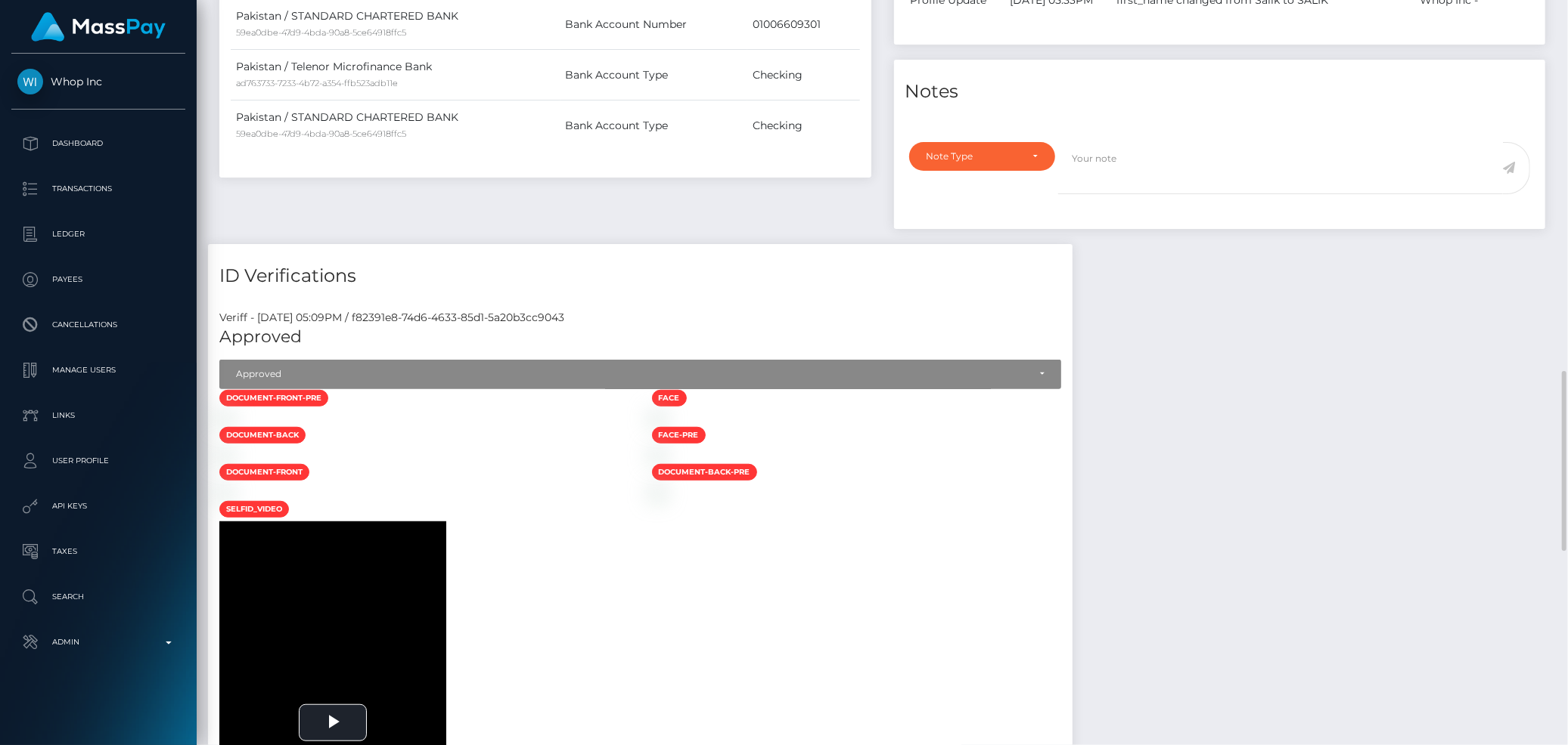
scroll to position [840, 0]
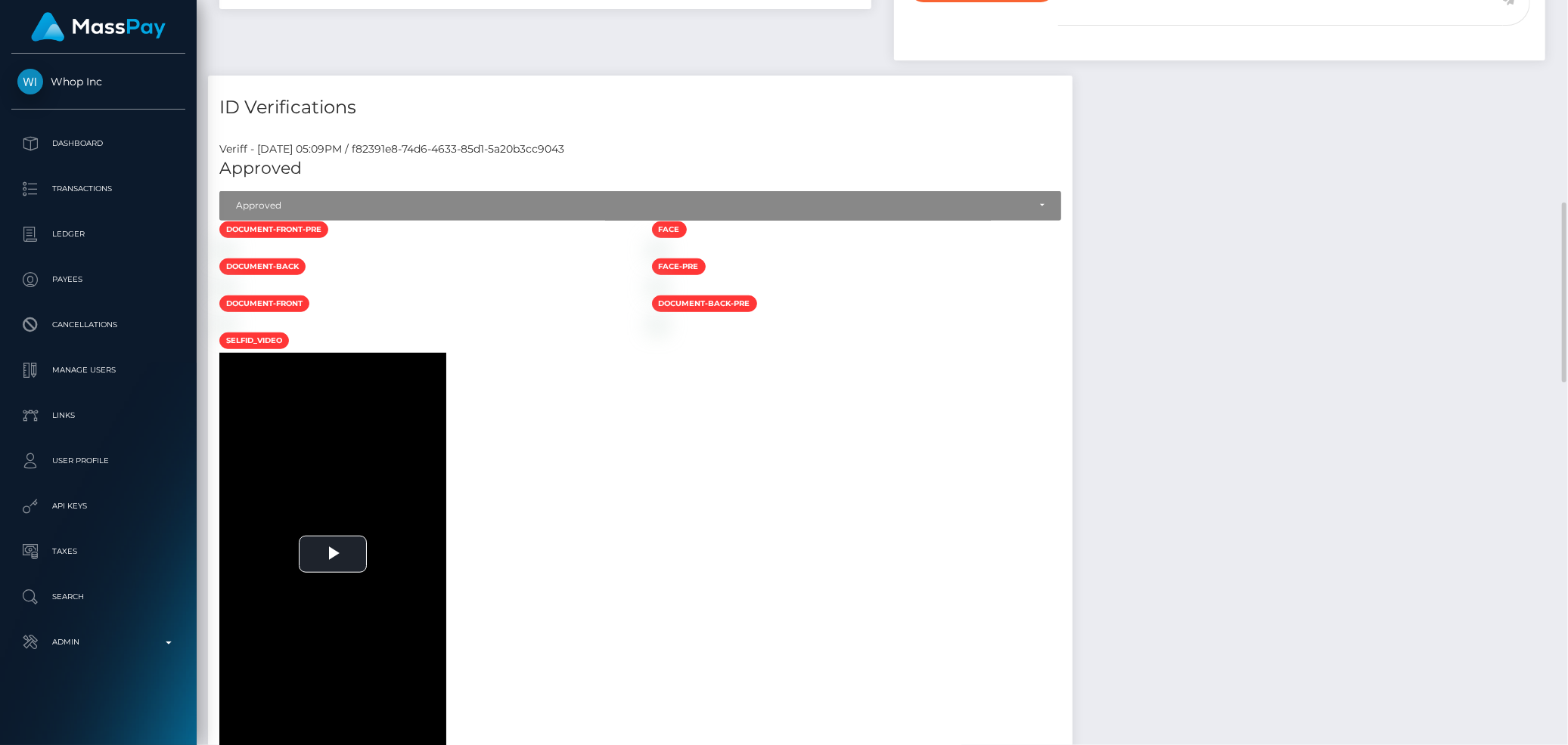
click at [232, 257] on img at bounding box center [225, 249] width 12 height 12
